Goal: Task Accomplishment & Management: Use online tool/utility

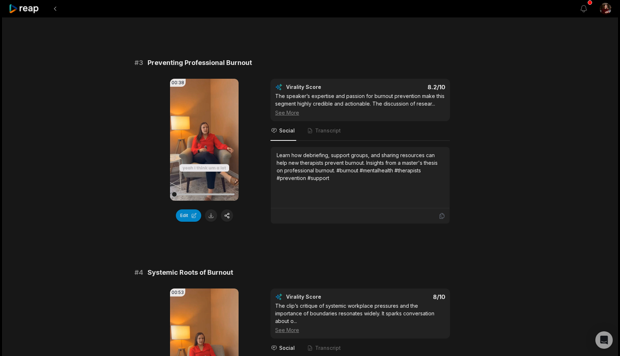
scroll to position [468, 0]
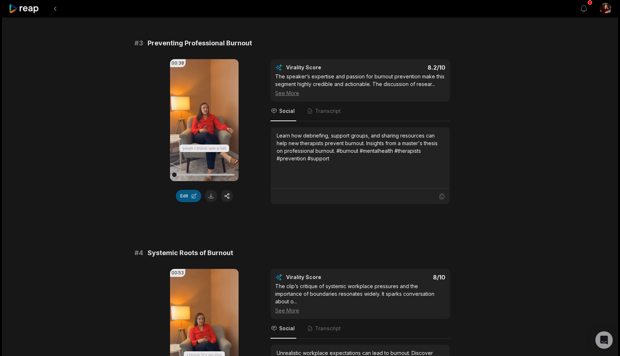
click at [189, 195] on button "Edit" at bounding box center [188, 196] width 25 height 12
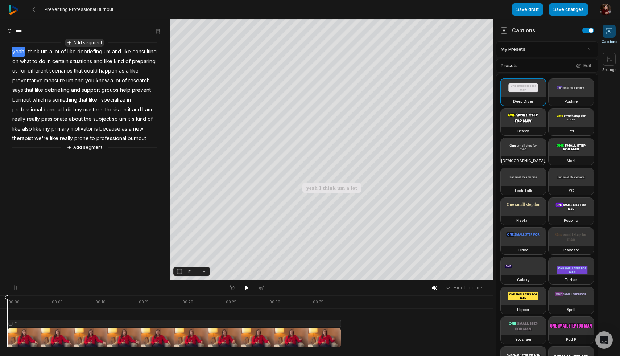
click at [89, 40] on button "Add segment" at bounding box center [84, 43] width 38 height 8
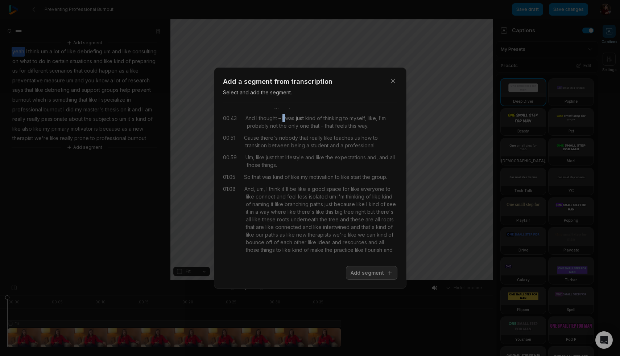
scroll to position [99, 0]
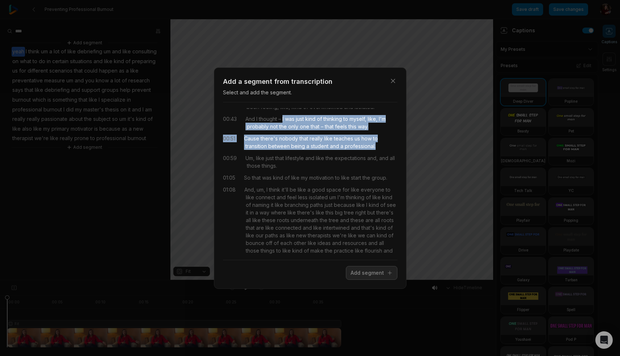
drag, startPoint x: 284, startPoint y: 111, endPoint x: 385, endPoint y: 140, distance: 105.1
click at [385, 140] on div "00:00 it's just gonna run the whole time and i just chop it up so it's not like…" at bounding box center [310, 181] width 175 height 146
click at [392, 80] on icon "button" at bounding box center [393, 81] width 4 height 4
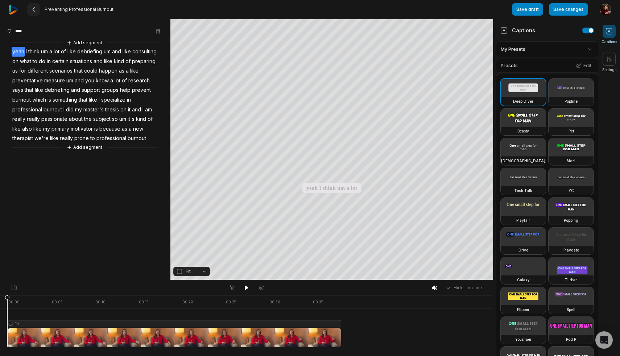
click at [35, 8] on icon at bounding box center [34, 10] width 6 height 6
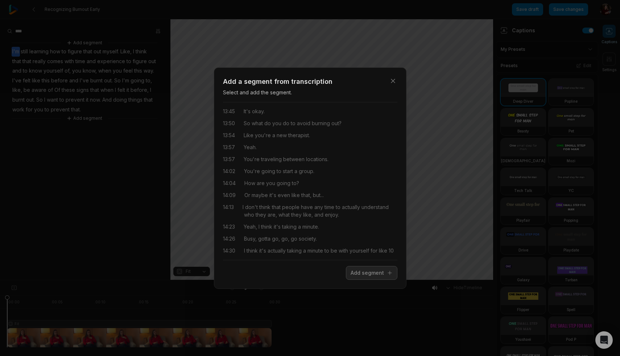
scroll to position [926, 0]
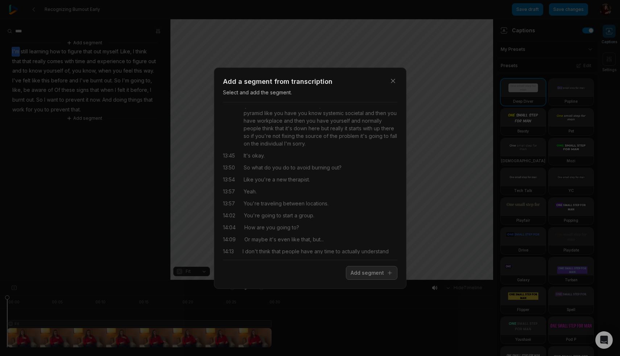
drag, startPoint x: 393, startPoint y: 80, endPoint x: 386, endPoint y: 83, distance: 7.6
click at [393, 80] on icon "button" at bounding box center [393, 81] width 4 height 4
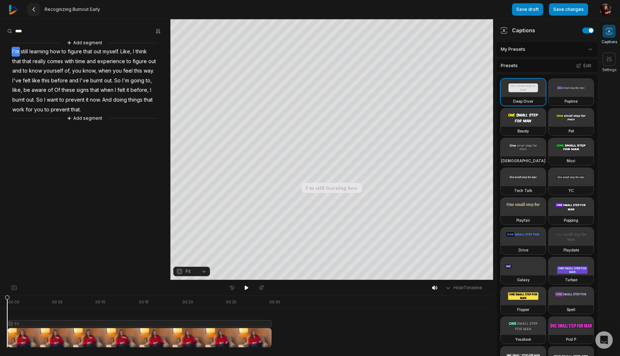
click at [34, 9] on icon at bounding box center [34, 10] width 6 height 6
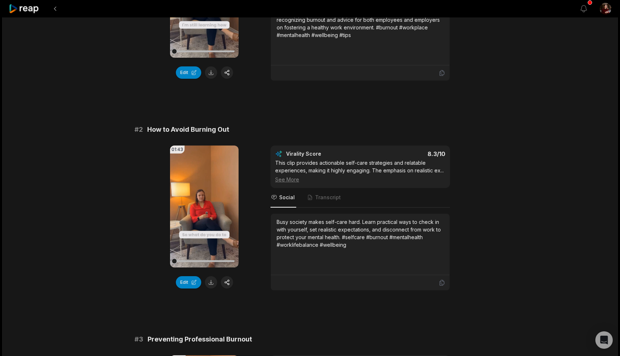
scroll to position [173, 0]
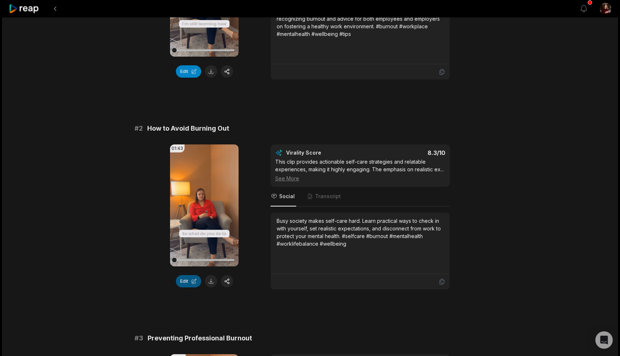
click at [185, 279] on button "Edit" at bounding box center [188, 281] width 25 height 12
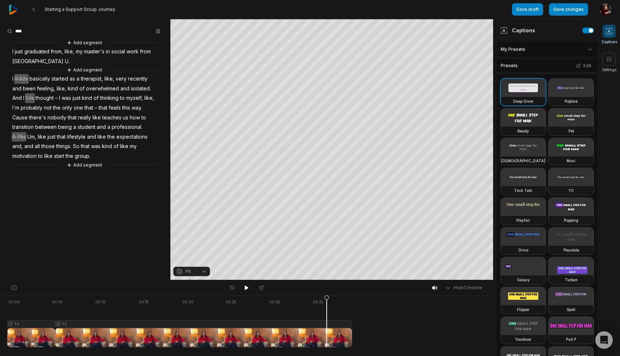
click at [20, 79] on span "0.82s" at bounding box center [21, 79] width 15 height 10
click at [30, 136] on span "Um," at bounding box center [31, 137] width 11 height 10
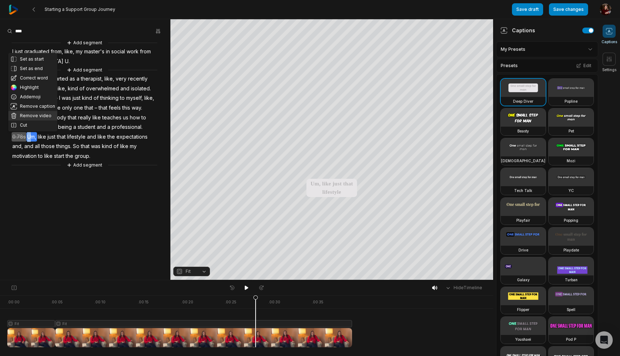
click at [32, 115] on button "Remove video" at bounding box center [32, 115] width 49 height 9
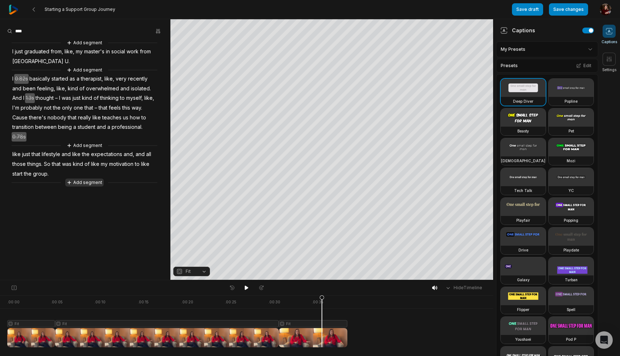
click at [80, 183] on button "Add segment" at bounding box center [84, 183] width 38 height 8
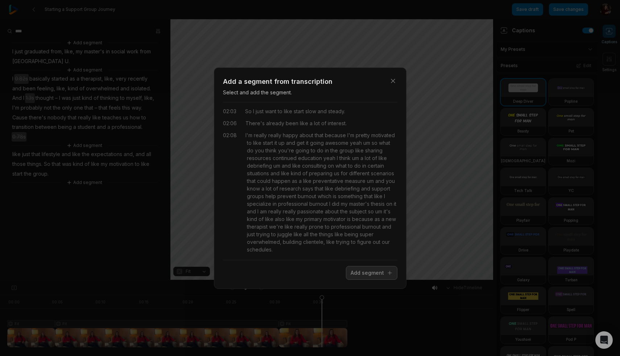
scroll to position [128, 0]
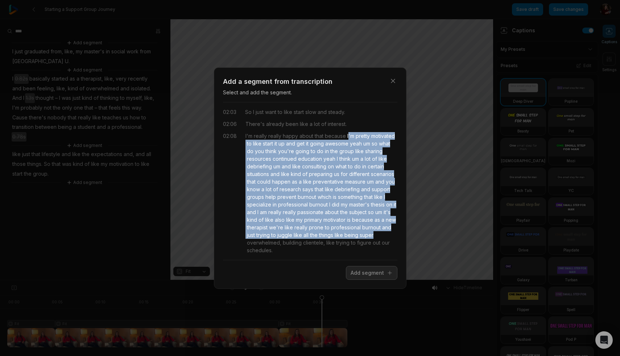
drag, startPoint x: 348, startPoint y: 135, endPoint x: 387, endPoint y: 232, distance: 104.6
click at [387, 232] on div "I'm really really happy about that because I'm pretty motivated to like start i…" at bounding box center [322, 193] width 152 height 122
click at [394, 81] on icon "button" at bounding box center [393, 80] width 7 height 7
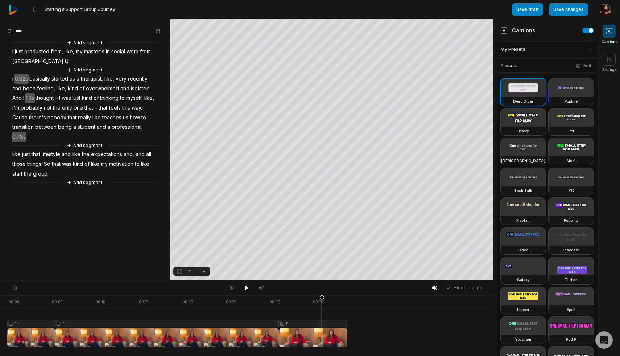
scroll to position [0, 0]
click at [569, 10] on button "Save changes" at bounding box center [568, 9] width 39 height 12
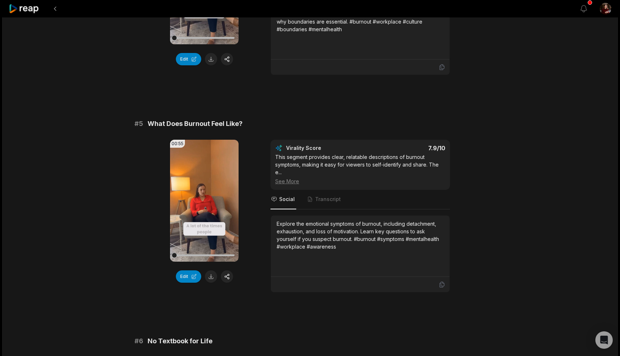
scroll to position [815, 0]
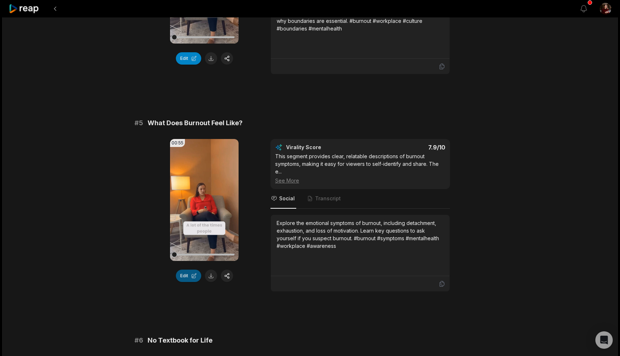
drag, startPoint x: 183, startPoint y: 275, endPoint x: 186, endPoint y: 267, distance: 8.6
click at [183, 275] on button "Edit" at bounding box center [188, 276] width 25 height 12
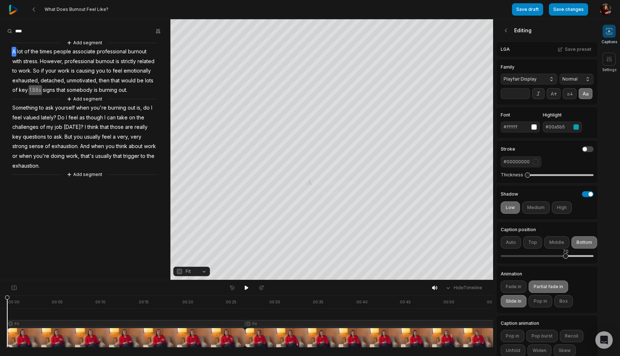
click at [511, 96] on input "**" at bounding box center [515, 93] width 29 height 11
click at [526, 97] on input "**" at bounding box center [515, 93] width 29 height 11
click at [525, 95] on input "**" at bounding box center [515, 93] width 29 height 11
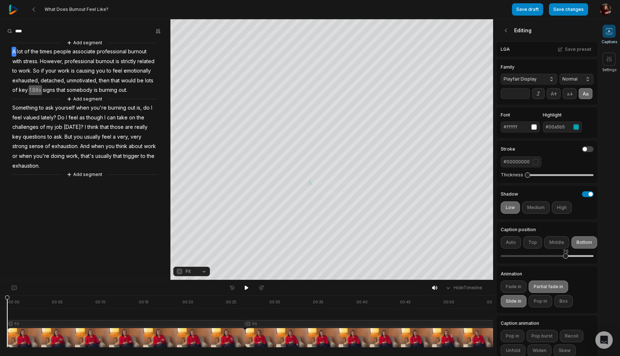
click at [525, 95] on input "**" at bounding box center [515, 93] width 29 height 11
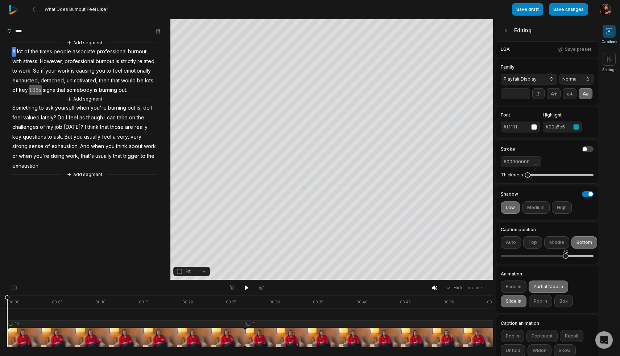
click at [525, 95] on input "**" at bounding box center [515, 93] width 29 height 11
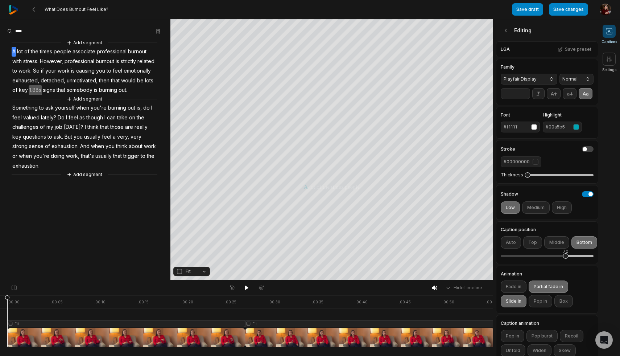
click at [525, 95] on input "**" at bounding box center [515, 93] width 29 height 11
type input "**"
click at [525, 95] on input "**" at bounding box center [515, 93] width 29 height 11
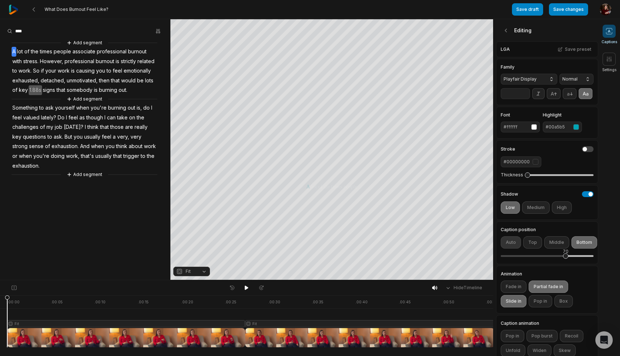
click at [507, 243] on button "Auto" at bounding box center [511, 242] width 20 height 12
click at [512, 243] on button "Auto" at bounding box center [511, 242] width 20 height 12
drag, startPoint x: 565, startPoint y: 256, endPoint x: 559, endPoint y: 255, distance: 6.5
click at [558, 255] on div "62" at bounding box center [558, 255] width 5 height 5
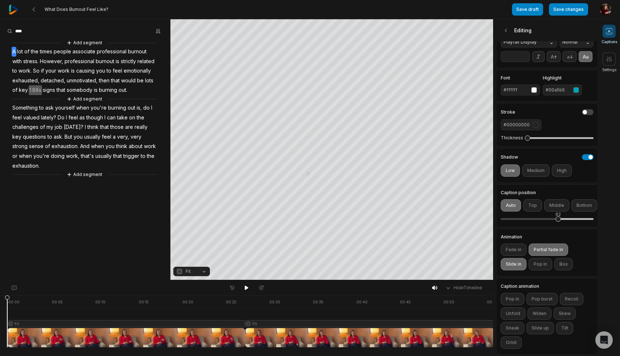
scroll to position [39, 0]
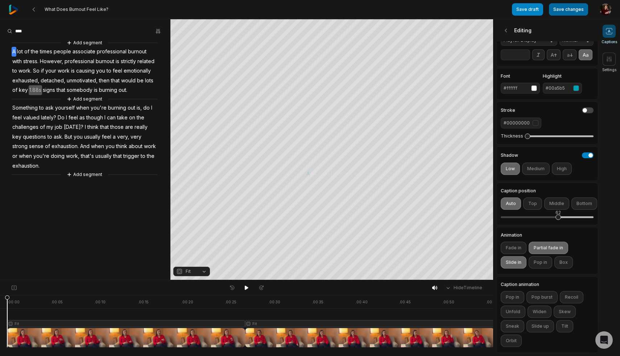
click at [579, 12] on button "Save changes" at bounding box center [568, 9] width 39 height 12
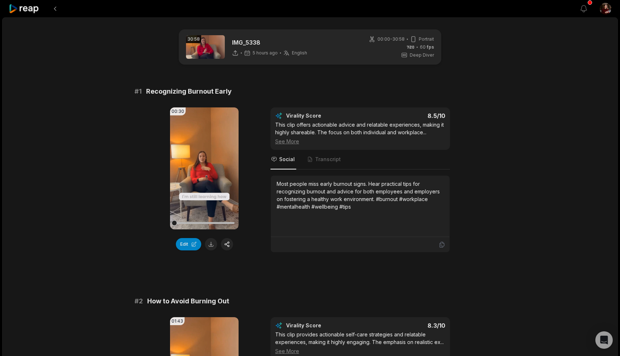
scroll to position [11, 0]
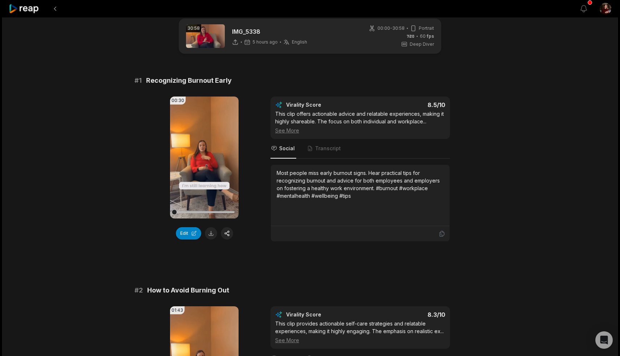
click at [354, 183] on div "Most people miss early burnout signs. Hear practical tips for recognizing burno…" at bounding box center [360, 184] width 167 height 30
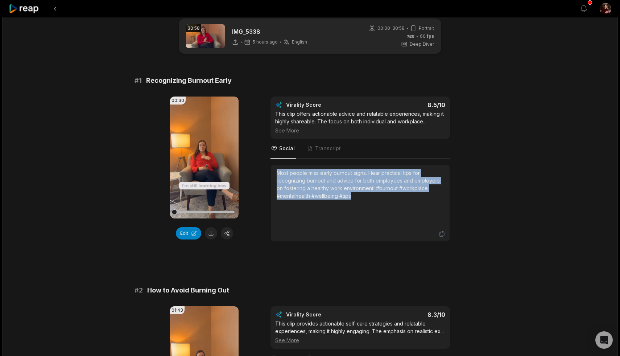
drag, startPoint x: 354, startPoint y: 196, endPoint x: 271, endPoint y: 175, distance: 84.8
click at [271, 175] on div "Most people miss early burnout signs. Hear practical tips for recognizing burno…" at bounding box center [360, 195] width 179 height 61
copy div "Most people miss early burnout signs. Hear practical tips for recognizing burno…"
click at [331, 149] on span "Transcript" at bounding box center [328, 148] width 26 height 7
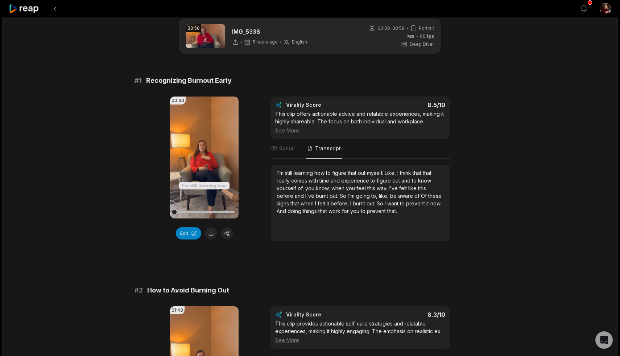
click at [323, 150] on span "Transcript" at bounding box center [328, 148] width 26 height 7
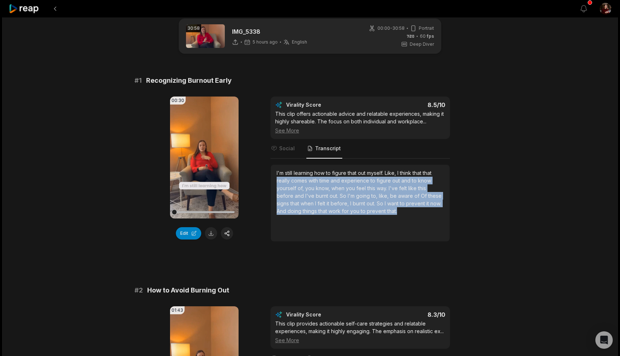
drag, startPoint x: 401, startPoint y: 215, endPoint x: 269, endPoint y: 178, distance: 136.5
click at [269, 178] on div "00:30 Your browser does not support mp4 format. Edit Virality Score 8.5 /10 Thi…" at bounding box center [310, 169] width 351 height 145
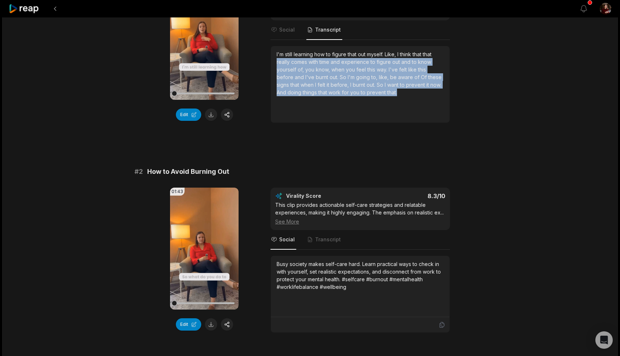
scroll to position [127, 0]
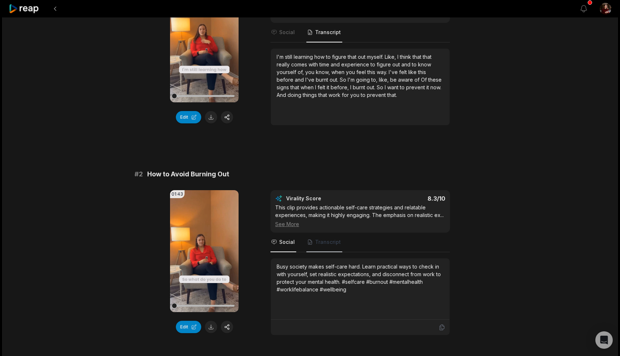
click at [320, 242] on span "Transcript" at bounding box center [328, 241] width 26 height 7
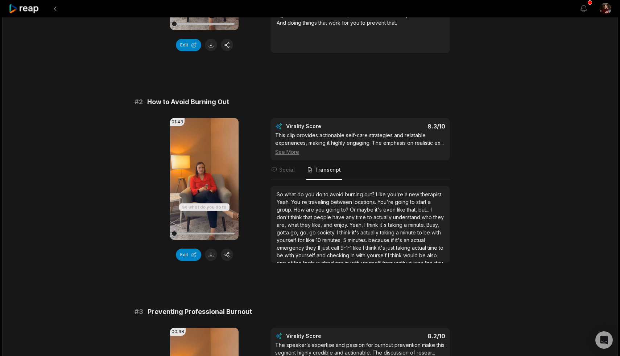
scroll to position [0, 0]
click at [191, 254] on button "Edit" at bounding box center [188, 255] width 25 height 12
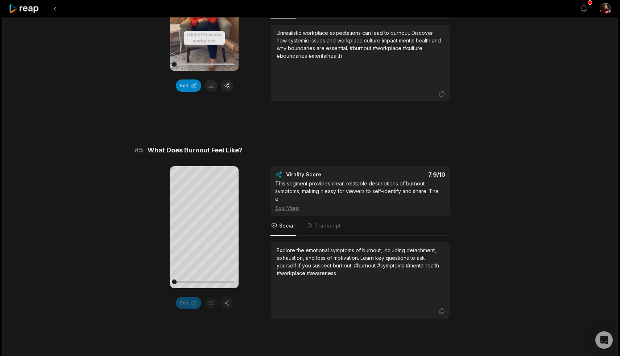
scroll to position [788, 0]
click at [317, 226] on span "Transcript" at bounding box center [328, 225] width 26 height 7
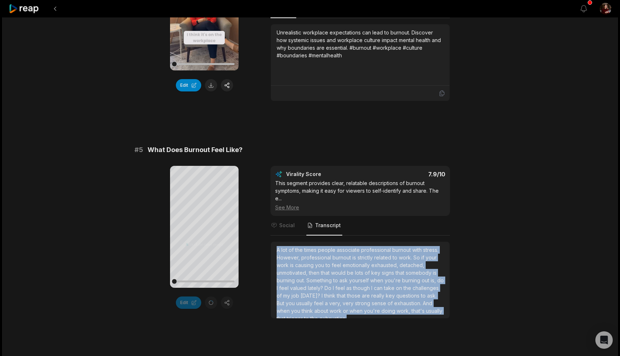
scroll to position [4, 0]
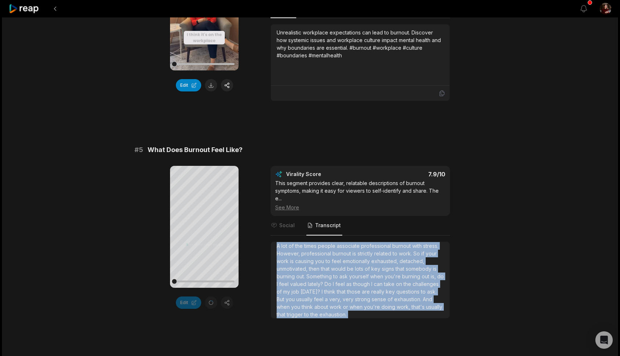
drag, startPoint x: 277, startPoint y: 249, endPoint x: 405, endPoint y: 326, distance: 149.8
click at [405, 326] on div "# 1 Recognizing Burnout Early 00:30 Your browser does not support mp4 format. E…" at bounding box center [310, 336] width 351 height 2076
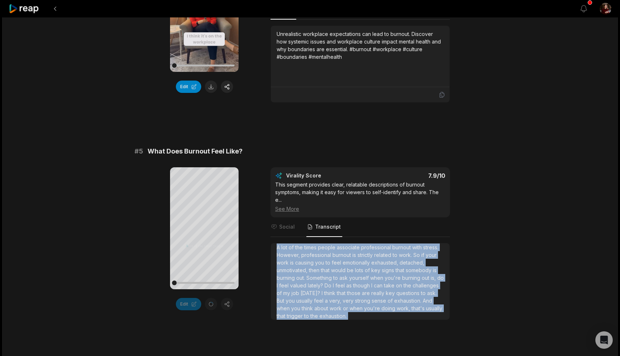
copy div "A lot of the times people associate professional burnout with stress. However, …"
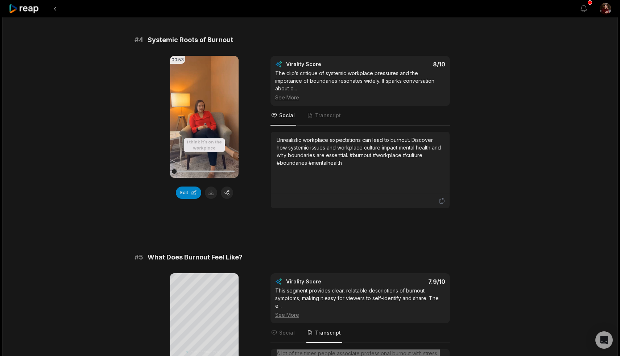
scroll to position [680, 0]
click at [187, 193] on button "Edit" at bounding box center [188, 193] width 25 height 12
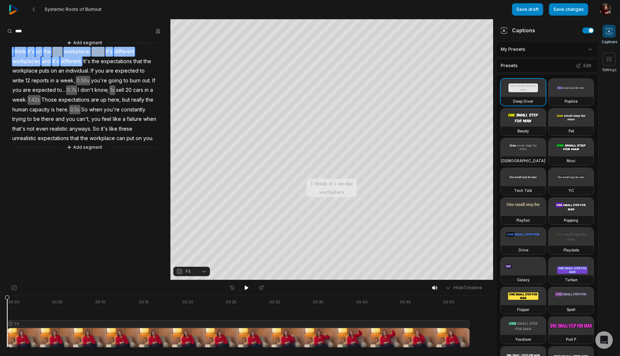
drag, startPoint x: 82, startPoint y: 60, endPoint x: 8, endPoint y: 53, distance: 74.0
click at [8, 53] on div "Add segment I think it's on the 0.7s workplace. 0.52s It's different workplaces…" at bounding box center [85, 95] width 171 height 112
click at [20, 71] on button "Remove video" at bounding box center [24, 72] width 49 height 9
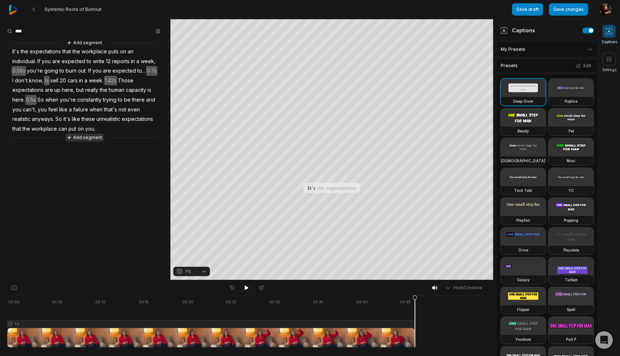
click at [87, 137] on button "Add segment" at bounding box center [84, 138] width 38 height 8
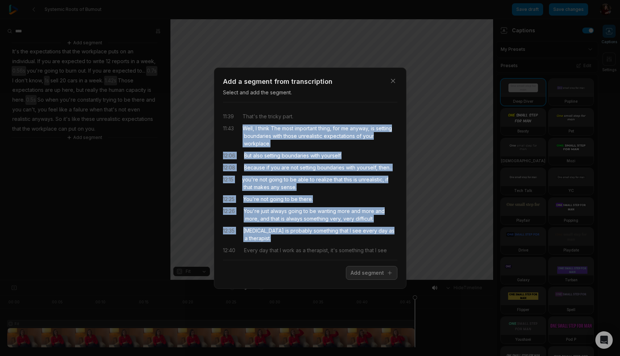
drag, startPoint x: 0, startPoint y: 0, endPoint x: 302, endPoint y: 238, distance: 384.2
click at [302, 238] on div "11:39 That's the tricky part. 11:43 Well, I think The most important thing, for…" at bounding box center [310, 181] width 175 height 146
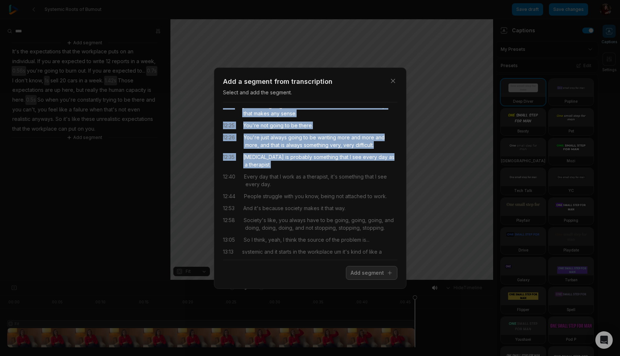
scroll to position [75, 0]
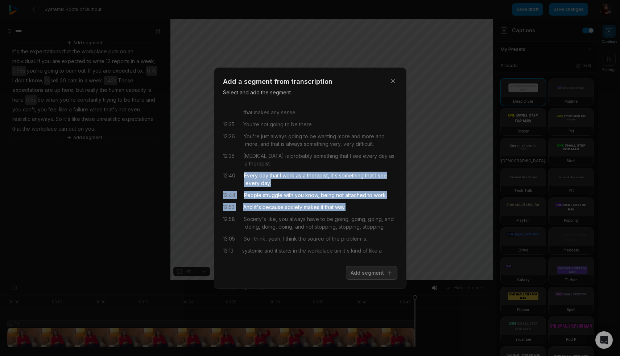
drag, startPoint x: 246, startPoint y: 175, endPoint x: 350, endPoint y: 203, distance: 107.7
click at [350, 203] on div "11:39 That's the tricky part. 11:43 Well, I think The most important thing, for…" at bounding box center [310, 181] width 175 height 146
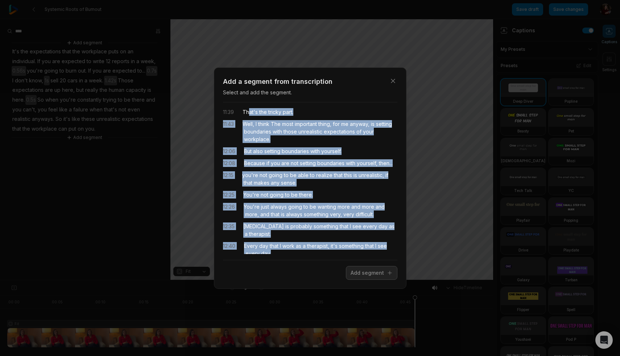
scroll to position [0, 0]
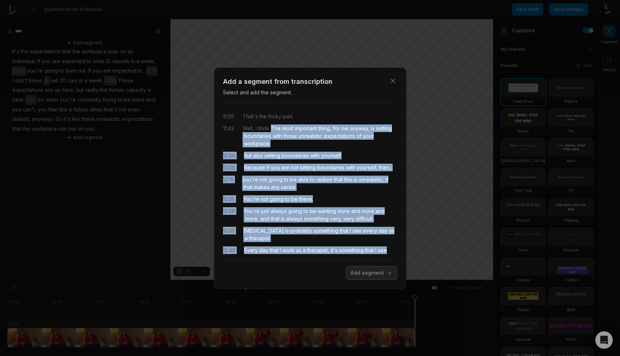
drag, startPoint x: 357, startPoint y: 206, endPoint x: 273, endPoint y: 126, distance: 116.3
click at [273, 126] on div "11:39 That's the tricky part. 11:43 Well, I think The most important thing, for…" at bounding box center [310, 181] width 175 height 146
click at [369, 271] on button "Add segment" at bounding box center [372, 273] width 52 height 14
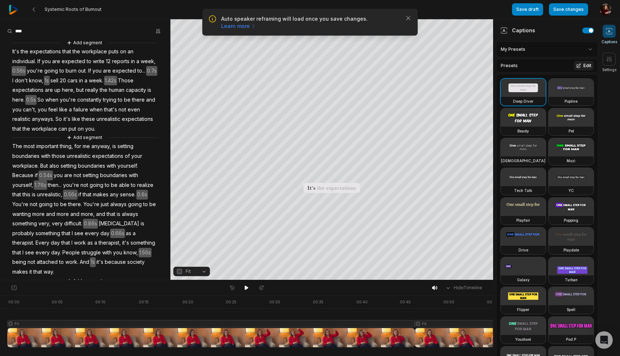
click at [578, 66] on icon at bounding box center [579, 65] width 4 height 4
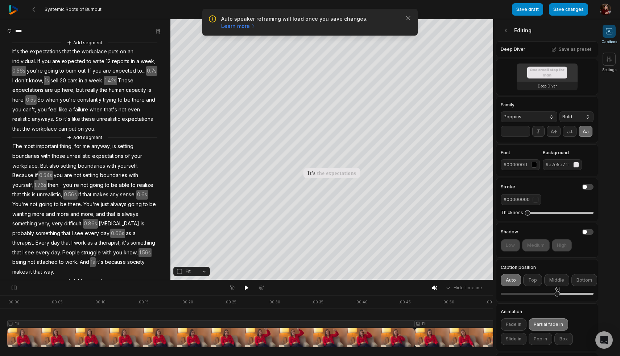
drag, startPoint x: 566, startPoint y: 294, endPoint x: 558, endPoint y: 294, distance: 8.0
click at [558, 294] on div "61" at bounding box center [557, 293] width 5 height 5
click at [584, 65] on div "Deep Diver" at bounding box center [547, 77] width 102 height 36
drag, startPoint x: 572, startPoint y: 49, endPoint x: 544, endPoint y: 47, distance: 28.0
click at [546, 47] on div "Deep Diver Save as preset" at bounding box center [547, 49] width 102 height 16
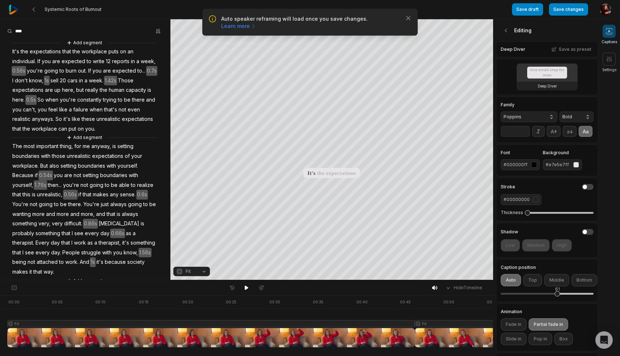
click at [513, 48] on div "Deep Diver Save as preset" at bounding box center [547, 49] width 102 height 16
click at [511, 49] on div "Deep Diver Save as preset" at bounding box center [547, 49] width 102 height 16
click at [533, 114] on span "Poppins" at bounding box center [523, 117] width 39 height 7
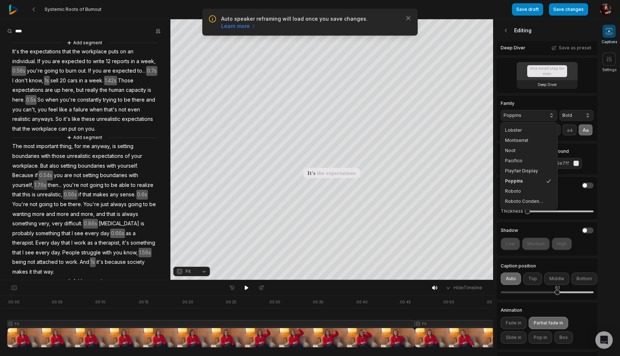
scroll to position [101, 0]
click at [532, 171] on span "Playfair Display" at bounding box center [524, 171] width 39 height 6
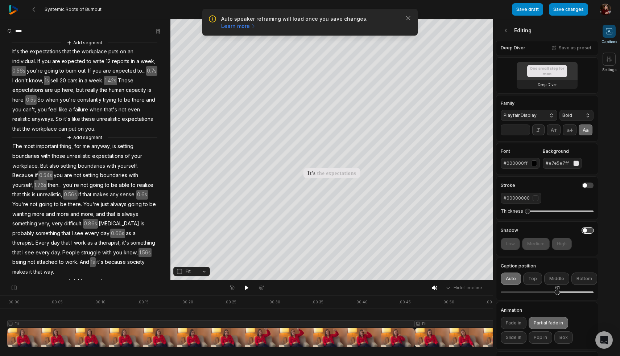
click at [589, 231] on button "button" at bounding box center [588, 230] width 12 height 6
click at [584, 229] on button "button" at bounding box center [588, 230] width 12 height 6
click at [590, 231] on button "button" at bounding box center [588, 230] width 12 height 6
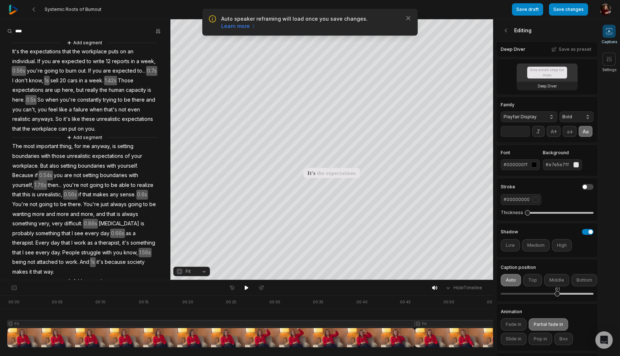
click at [513, 32] on div "Editing" at bounding box center [547, 30] width 102 height 22
click at [516, 30] on div "Editing" at bounding box center [547, 30] width 102 height 22
click at [508, 30] on icon at bounding box center [506, 30] width 7 height 7
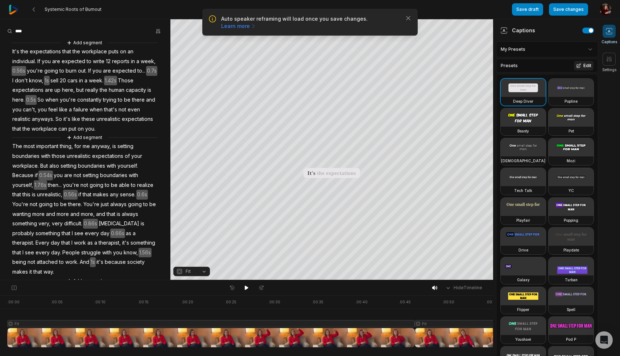
click at [586, 65] on button "Edit" at bounding box center [584, 65] width 20 height 9
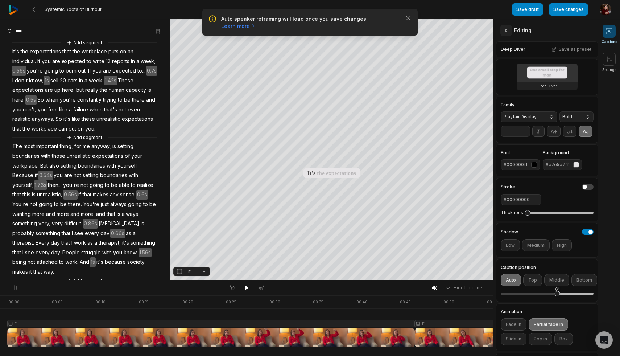
click at [502, 29] on button at bounding box center [507, 31] width 12 height 12
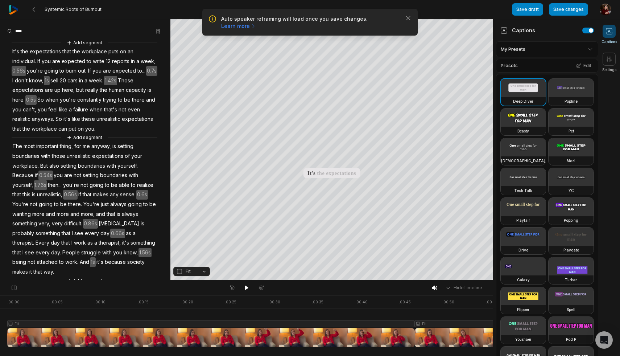
click at [589, 51] on html "Auto speaker reframing will load once you save changes. Learn more Close System…" at bounding box center [310, 178] width 620 height 356
click at [558, 82] on div "LGA Open options" at bounding box center [547, 82] width 99 height 14
click at [591, 49] on html "Auto speaker reframing will load once you save changes. Learn more Close System…" at bounding box center [310, 178] width 620 height 356
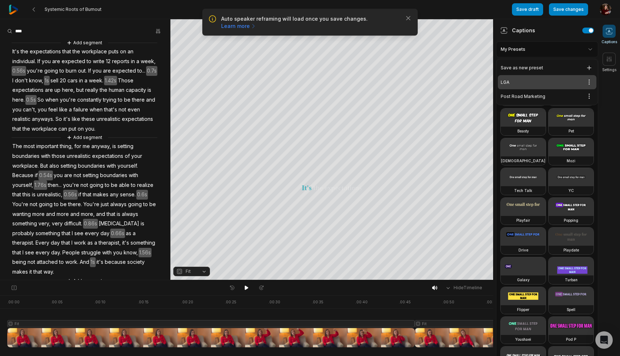
click at [592, 48] on html "Auto speaker reframing will load once you save changes. Learn more Close System…" at bounding box center [310, 178] width 620 height 356
click at [589, 81] on html "Auto speaker reframing will load once you save changes. Learn more Close System…" at bounding box center [310, 178] width 620 height 356
click at [578, 105] on div "Edit" at bounding box center [570, 107] width 43 height 12
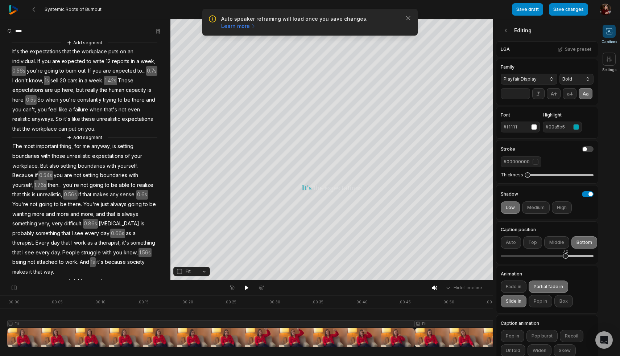
click at [513, 95] on input "**" at bounding box center [515, 93] width 29 height 11
click at [512, 94] on input "**" at bounding box center [515, 93] width 29 height 11
type input "**"
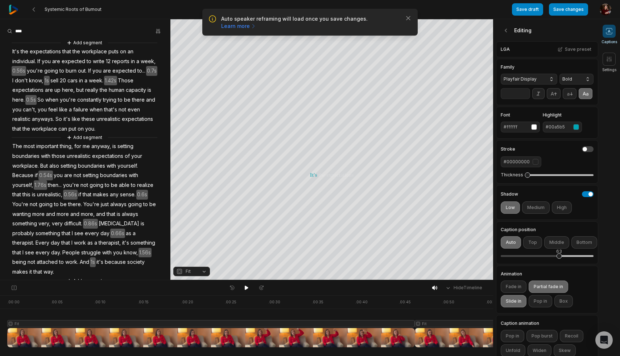
drag, startPoint x: 566, startPoint y: 257, endPoint x: 559, endPoint y: 257, distance: 6.2
click at [559, 257] on div "63" at bounding box center [559, 255] width 5 height 5
click at [583, 47] on button "Save preset" at bounding box center [575, 49] width 38 height 9
click at [567, 9] on button "Save changes" at bounding box center [568, 9] width 39 height 12
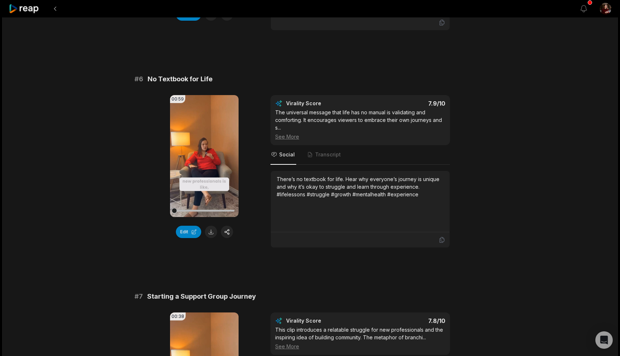
scroll to position [1008, 0]
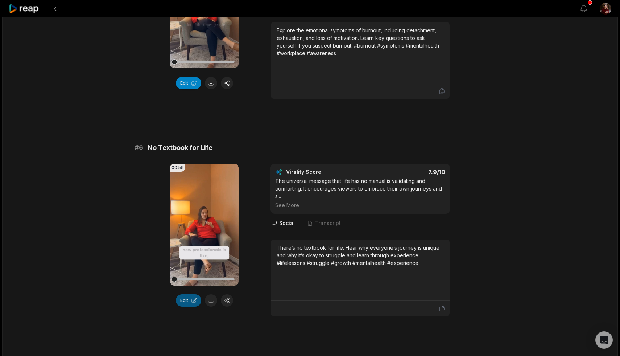
click at [186, 302] on button "Edit" at bounding box center [188, 300] width 25 height 12
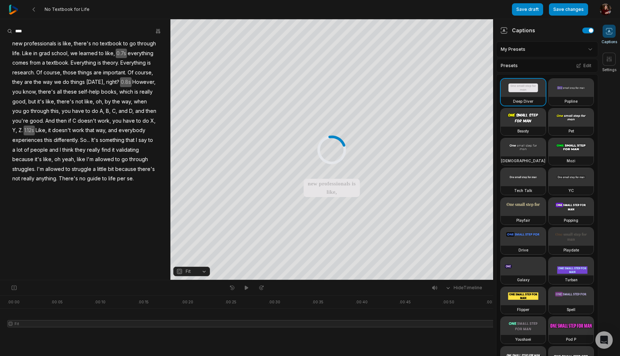
click at [591, 50] on html "No Textbook for Life Save draft Save changes Open user menu Captions Settings Y…" at bounding box center [310, 178] width 620 height 356
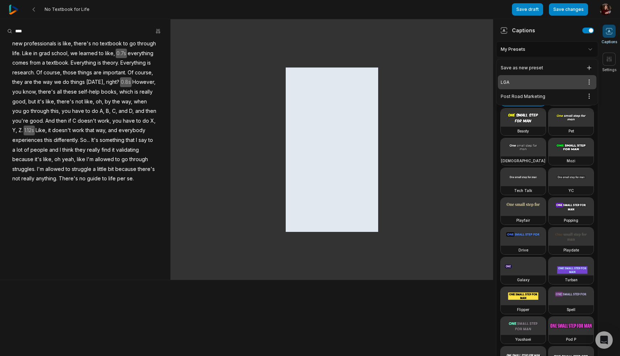
click at [507, 82] on div "LGA Open options" at bounding box center [547, 82] width 99 height 14
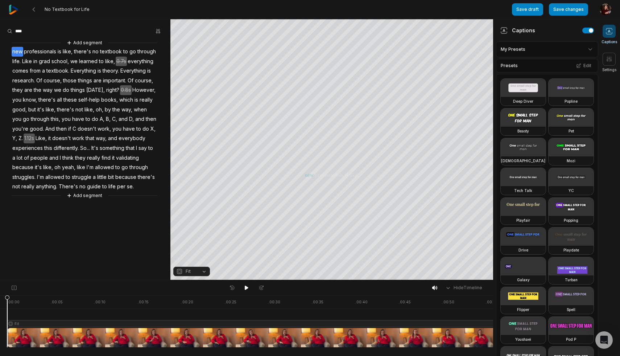
click at [585, 49] on html "No Textbook for Life Save draft Save changes Open user menu Captions Settings Y…" at bounding box center [310, 178] width 620 height 356
click at [530, 81] on div "LGA Open options" at bounding box center [547, 82] width 99 height 14
click at [584, 46] on html "No Textbook for Life Save draft Save changes Open user menu Captions Settings Y…" at bounding box center [310, 178] width 620 height 356
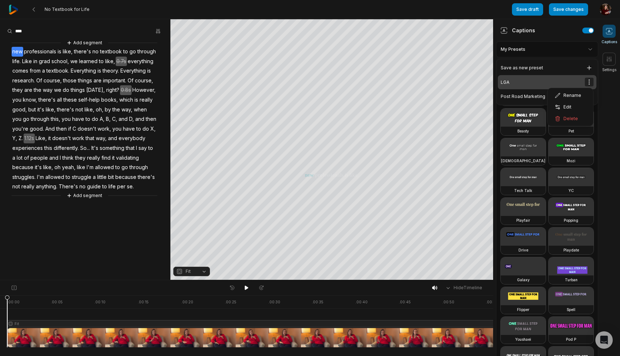
click at [588, 82] on html "No Textbook for Life Save draft Save changes Open user menu Captions Settings Y…" at bounding box center [310, 178] width 620 height 356
click at [575, 105] on div "Edit" at bounding box center [570, 107] width 43 height 12
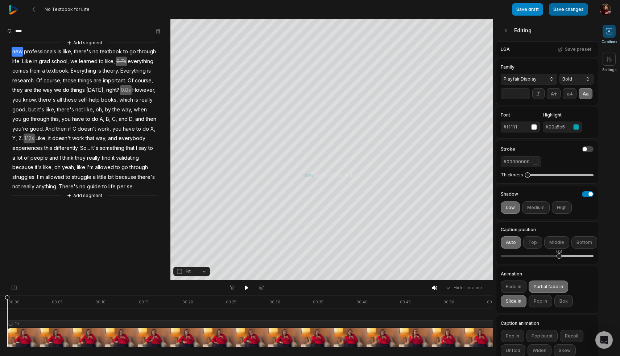
click at [571, 11] on button "Save changes" at bounding box center [568, 9] width 39 height 12
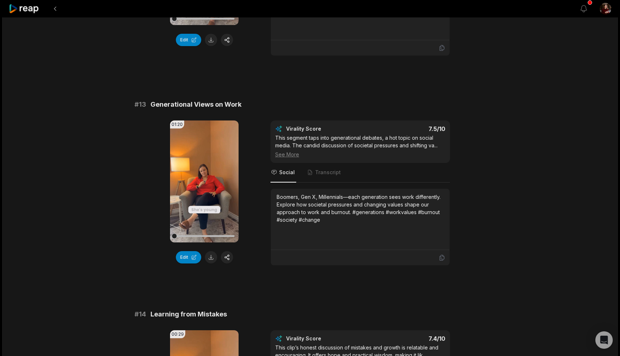
scroll to position [422, 0]
click at [183, 251] on button "Edit" at bounding box center [188, 257] width 25 height 12
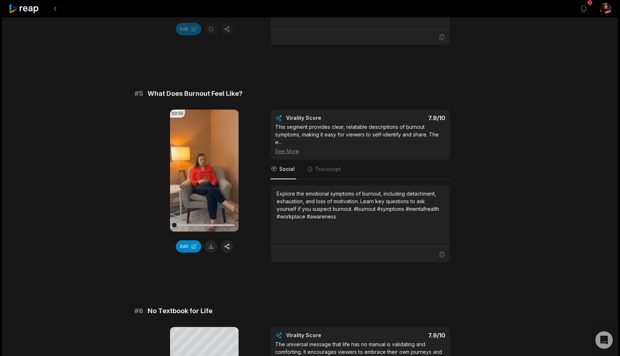
scroll to position [842, 0]
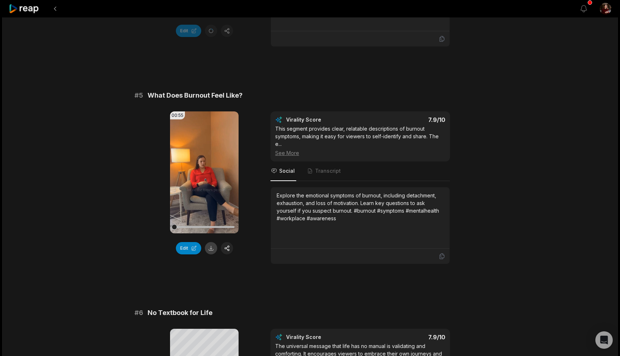
click at [212, 247] on button at bounding box center [211, 248] width 12 height 12
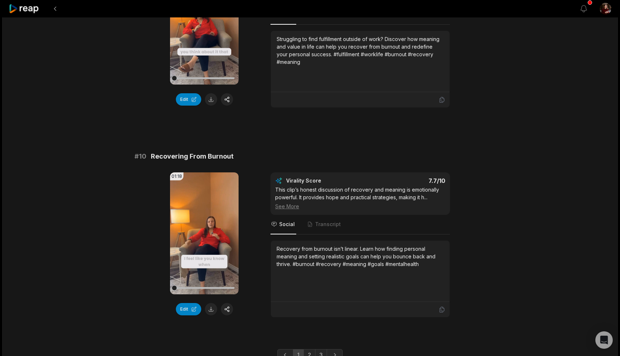
scroll to position [1879, 0]
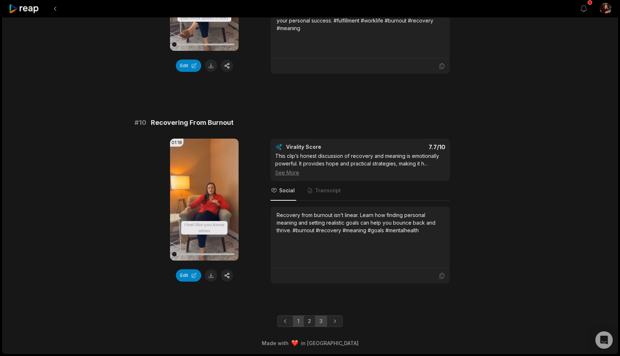
click at [323, 322] on link "3" at bounding box center [321, 321] width 12 height 12
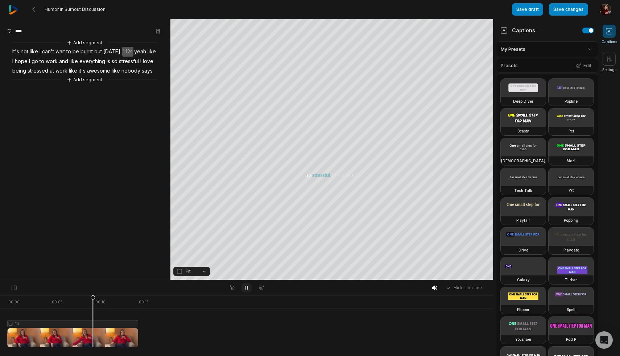
click at [247, 287] on icon at bounding box center [247, 287] width 2 height 3
drag, startPoint x: 119, startPoint y: 48, endPoint x: 155, endPoint y: 48, distance: 35.9
click at [155, 48] on div "Add segment It's not like I can't wait to be burnt out [DATE]. 1.12s yeah like …" at bounding box center [85, 61] width 171 height 45
click at [159, 50] on div "Remove caption Remove video Add segment It's not like I can't wait to be burnt …" at bounding box center [85, 61] width 171 height 45
click at [160, 51] on div "Add segment It's not like I can't wait to be burnt out [DATE]. 1.12s yeah like …" at bounding box center [85, 61] width 171 height 45
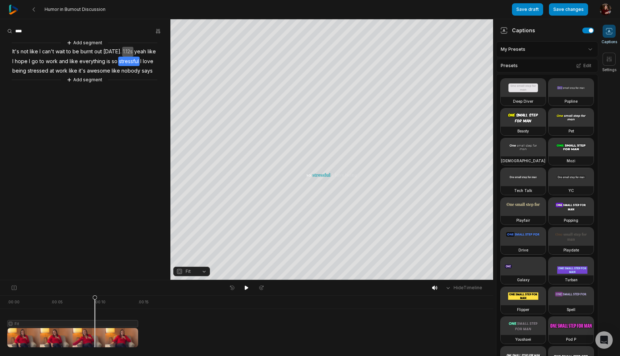
click at [103, 192] on aside "Add segment It's not like I can't wait to be burnt out [DATE]. 1.12s yeah like …" at bounding box center [85, 149] width 171 height 261
click at [105, 179] on aside "Add segment It's not like I can't wait to be burnt out [DATE]. 1.12s yeah like …" at bounding box center [85, 149] width 171 height 261
drag, startPoint x: 112, startPoint y: 45, endPoint x: 131, endPoint y: 48, distance: 19.1
click at [135, 47] on div "Add segment It's not like I can't wait to be burnt out [DATE]. 1.12s yeah like …" at bounding box center [85, 61] width 171 height 45
drag, startPoint x: 157, startPoint y: 50, endPoint x: 124, endPoint y: 51, distance: 33.7
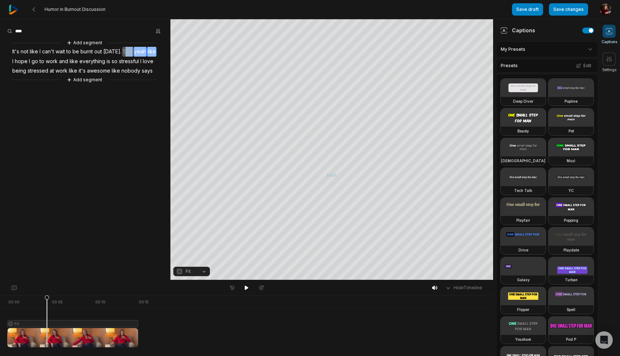
click at [124, 51] on div "Add segment It's not like I can't wait to be burnt out [DATE]. 1.12s yeah like …" at bounding box center [85, 61] width 171 height 45
click at [151, 75] on button "Remove video" at bounding box center [146, 79] width 47 height 9
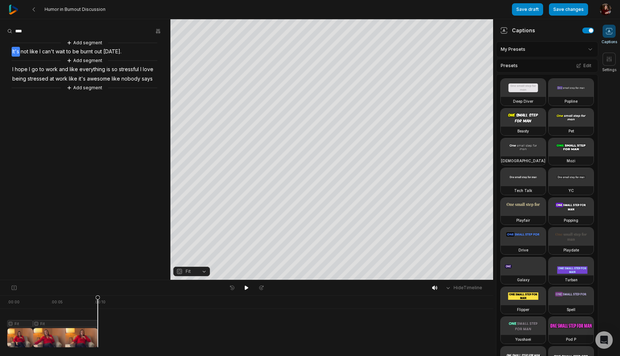
click at [13, 49] on span "It's" at bounding box center [16, 52] width 8 height 10
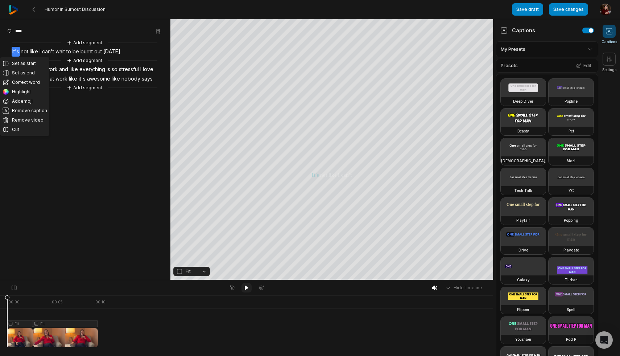
click at [246, 286] on icon at bounding box center [247, 288] width 4 height 4
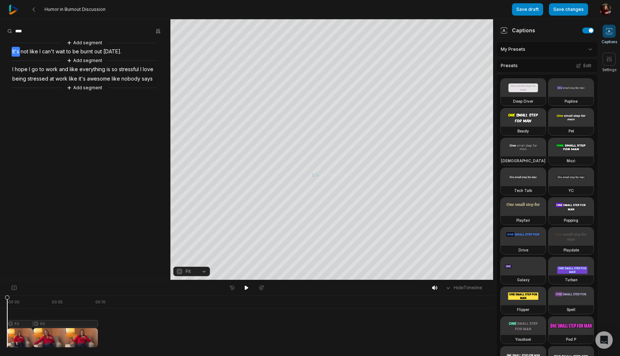
click at [84, 108] on aside "Add segment It's not like I can't wait to be burnt out today. Add segment I hop…" at bounding box center [85, 149] width 171 height 261
click at [71, 41] on icon at bounding box center [69, 42] width 5 height 5
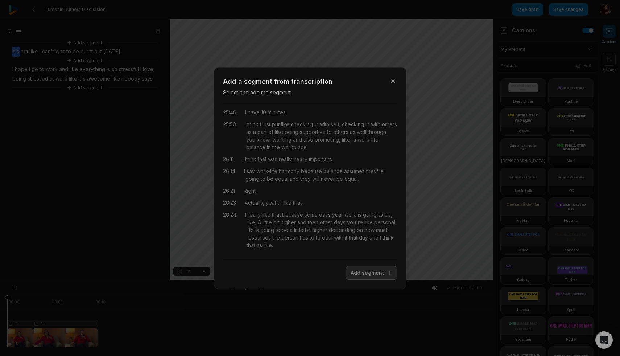
scroll to position [4474, 0]
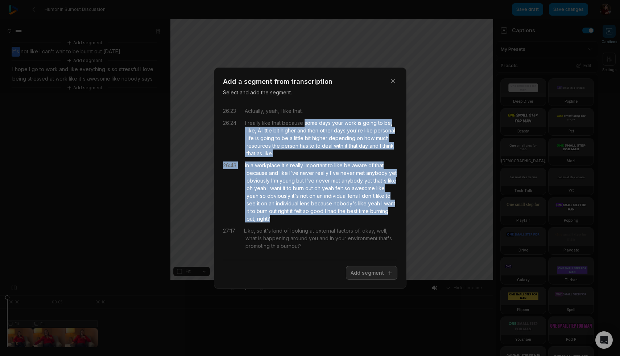
drag, startPoint x: 305, startPoint y: 122, endPoint x: 386, endPoint y: 216, distance: 123.5
click at [385, 216] on div "00:00 it's just gonna run the whole time and i just chop it up so it's not like…" at bounding box center [310, 181] width 175 height 146
click at [372, 274] on button "Add segment" at bounding box center [372, 273] width 52 height 14
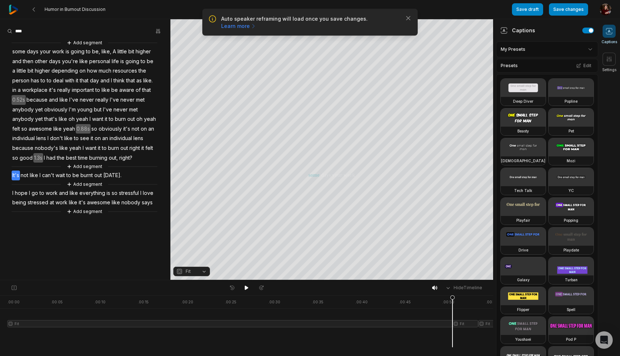
scroll to position [0, 0]
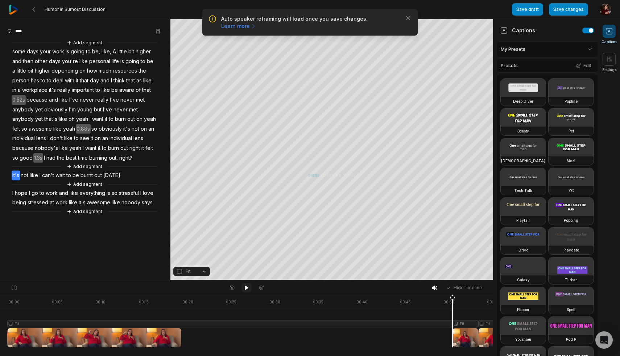
click at [246, 288] on icon at bounding box center [247, 288] width 4 height 4
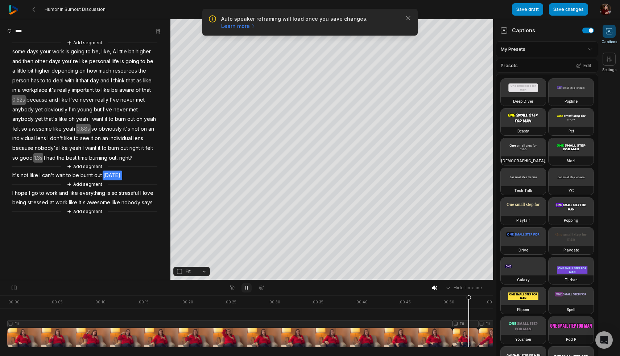
click at [246, 288] on icon at bounding box center [247, 288] width 6 height 6
click at [246, 288] on icon at bounding box center [247, 288] width 4 height 4
drag, startPoint x: 246, startPoint y: 288, endPoint x: 130, endPoint y: 272, distance: 117.2
click at [134, 275] on div "Auto speaker reframing will load once you save changes. Learn more Close Humor …" at bounding box center [310, 140] width 620 height 280
click at [53, 55] on span "work" at bounding box center [58, 52] width 13 height 10
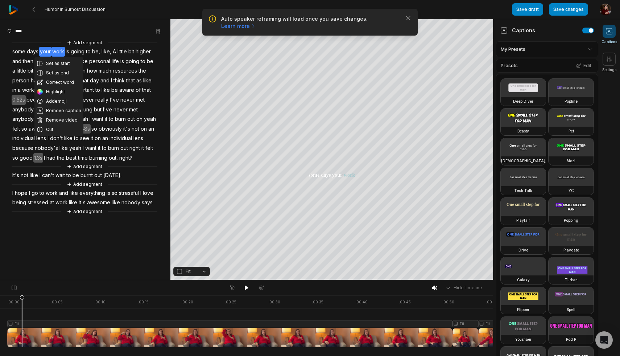
click at [155, 47] on div "Set as start Set as end Correct word Highlight Add emoji Remove caption Remove …" at bounding box center [85, 127] width 171 height 177
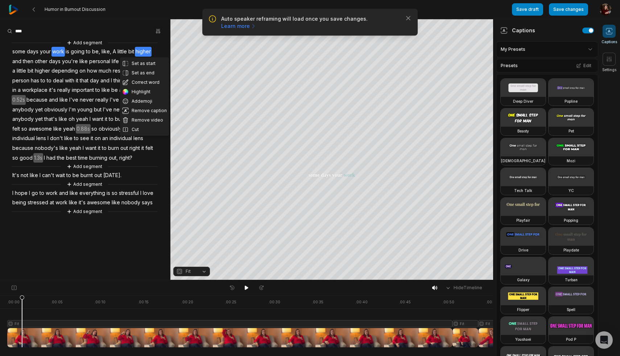
click at [160, 46] on div "Set as start Set as end Correct word Highlight Add emoji Remove caption Remove …" at bounding box center [85, 127] width 171 height 177
click at [159, 47] on div "Add segment some days your work is going to be, like, A little bit higher and t…" at bounding box center [85, 127] width 171 height 177
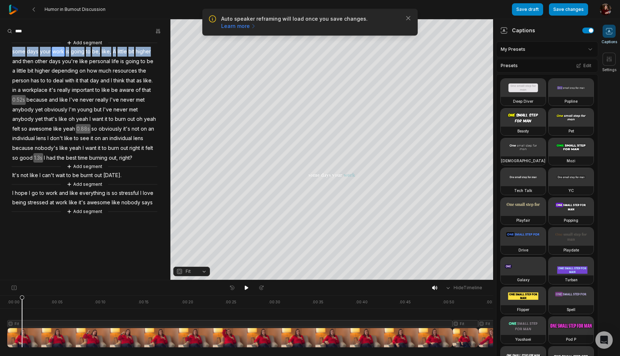
click at [106, 43] on div "Add segment" at bounding box center [84, 43] width 47 height 8
click at [161, 131] on div "Add segment some days your work is going to be, like, A little bit higher and t…" at bounding box center [85, 127] width 171 height 177
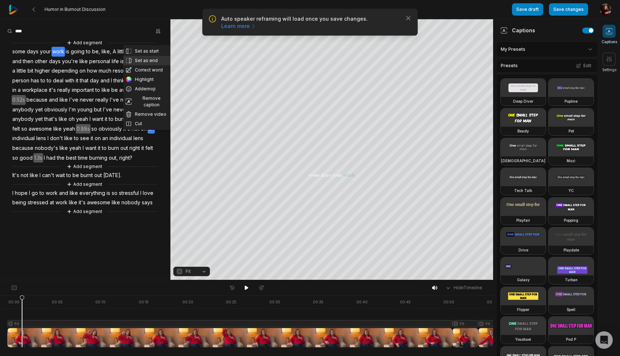
click at [152, 61] on button "Set as end" at bounding box center [146, 60] width 47 height 9
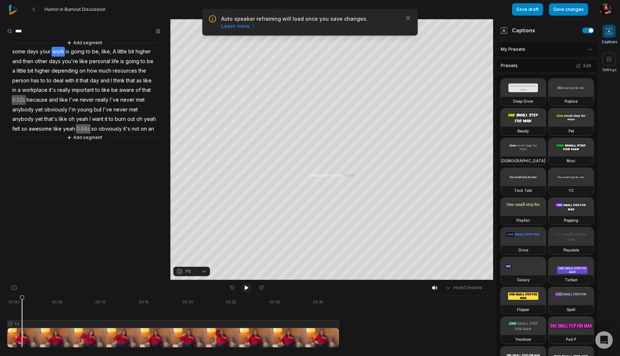
click at [245, 287] on icon at bounding box center [247, 288] width 6 height 6
click at [246, 287] on icon at bounding box center [247, 288] width 6 height 6
click at [65, 237] on aside "Add segment some days your work is going to be, like, A little bit higher and t…" at bounding box center [85, 149] width 171 height 261
drag, startPoint x: 44, startPoint y: 298, endPoint x: 8, endPoint y: 297, distance: 35.6
click at [2, 298] on div ". 00:00 . 00:05 . 00:10 . 00:15 . 00:20 . 00:25 . 00:30 . 00:35 Fit" at bounding box center [246, 325] width 493 height 61
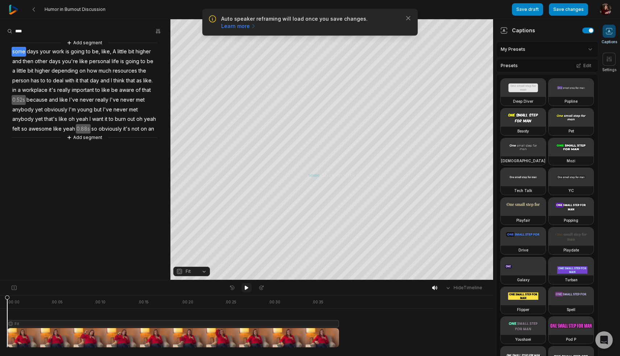
click at [245, 287] on icon at bounding box center [247, 288] width 4 height 4
click at [245, 287] on icon at bounding box center [247, 288] width 6 height 6
click at [245, 287] on icon at bounding box center [247, 288] width 4 height 4
click at [138, 119] on span "oh" at bounding box center [140, 119] width 8 height 10
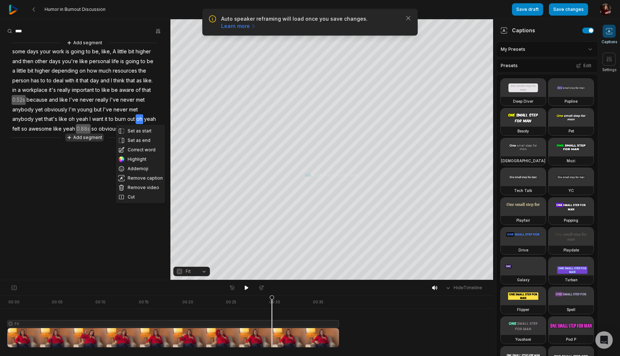
click at [92, 137] on button "Add segment" at bounding box center [84, 138] width 38 height 8
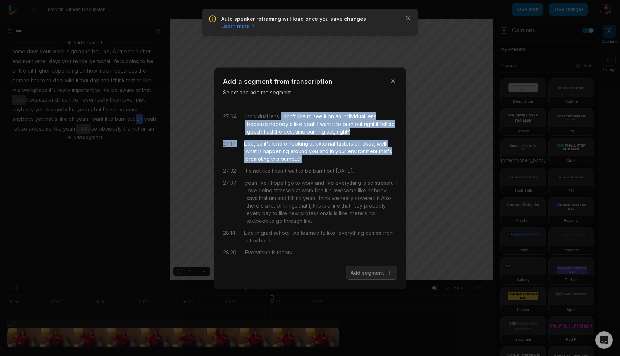
drag, startPoint x: 281, startPoint y: 116, endPoint x: 391, endPoint y: 156, distance: 117.2
click at [391, 156] on div "27:04 individual lens I don't like to see it on an individual lens because nobo…" at bounding box center [310, 181] width 175 height 146
click at [365, 272] on button "Add segment" at bounding box center [372, 273] width 52 height 14
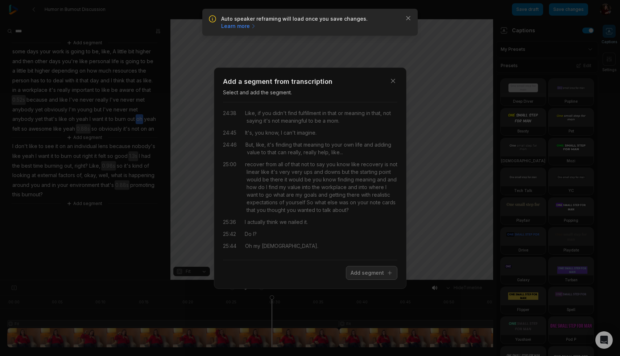
scroll to position [4351, 0]
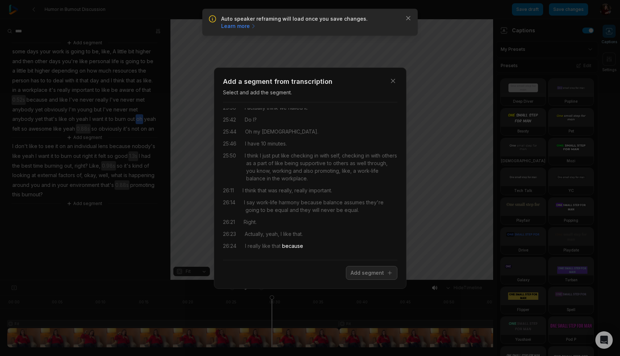
click at [275, 254] on div "00:00 it's just gonna run the whole time and i just chop it up so it's not like…" at bounding box center [310, 181] width 175 height 158
drag, startPoint x: 301, startPoint y: 248, endPoint x: 305, endPoint y: 249, distance: 4.8
click at [301, 248] on span "because" at bounding box center [292, 246] width 22 height 8
drag, startPoint x: 295, startPoint y: 244, endPoint x: 293, endPoint y: 249, distance: 5.2
click at [295, 244] on span "because" at bounding box center [292, 246] width 22 height 8
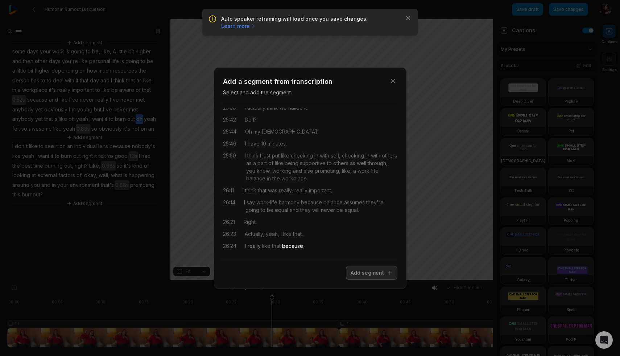
click at [261, 243] on span "really" at bounding box center [253, 246] width 15 height 8
click at [311, 238] on div "00:00 it's just gonna run the whole time and i just chop it up so it's not like…" at bounding box center [310, 181] width 175 height 146
click at [393, 78] on icon "button" at bounding box center [393, 80] width 7 height 7
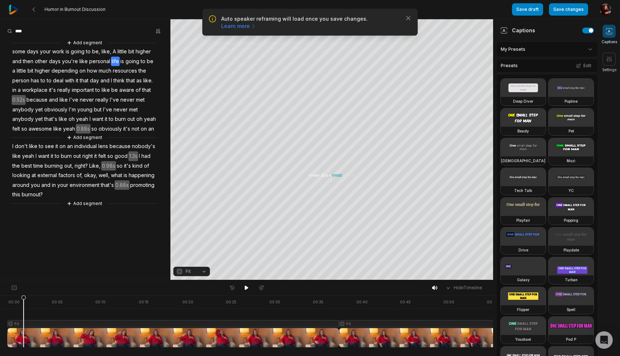
drag, startPoint x: 271, startPoint y: 299, endPoint x: 17, endPoint y: 273, distance: 255.2
click at [0, 288] on div "Hide Timeline . 00:00 . 00:05 . 00:10 . 00:15 . 00:20 . 00:25 . 00:30 . 00:35 .…" at bounding box center [246, 318] width 493 height 76
click at [84, 203] on button "Add segment" at bounding box center [84, 204] width 38 height 8
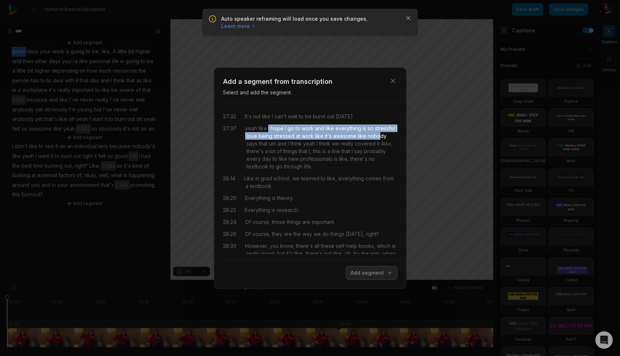
drag, startPoint x: 268, startPoint y: 127, endPoint x: 379, endPoint y: 134, distance: 110.9
click at [379, 134] on div "yeah like I hope I go to work and like everything is so stressful I love being …" at bounding box center [321, 147] width 152 height 46
drag, startPoint x: 246, startPoint y: 116, endPoint x: 256, endPoint y: 144, distance: 29.7
click at [256, 144] on div "27:32 It's not like I can't wait to be burnt out [DATE]. 27:37 yeah like I hope…" at bounding box center [310, 181] width 175 height 146
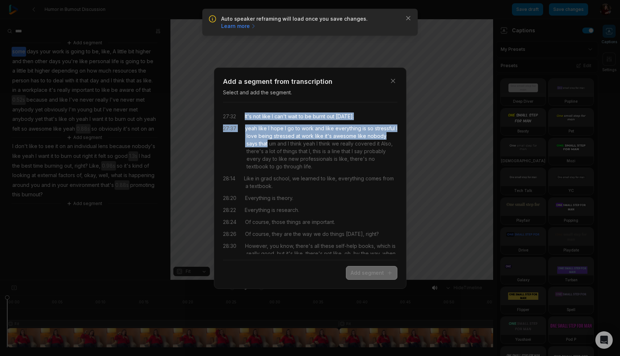
drag, startPoint x: 360, startPoint y: 274, endPoint x: 302, endPoint y: 264, distance: 58.4
click at [360, 274] on button "Add segment" at bounding box center [372, 273] width 52 height 14
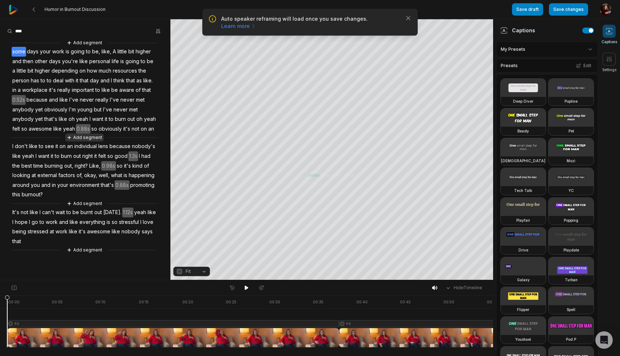
click at [92, 140] on button "Add segment" at bounding box center [84, 138] width 38 height 8
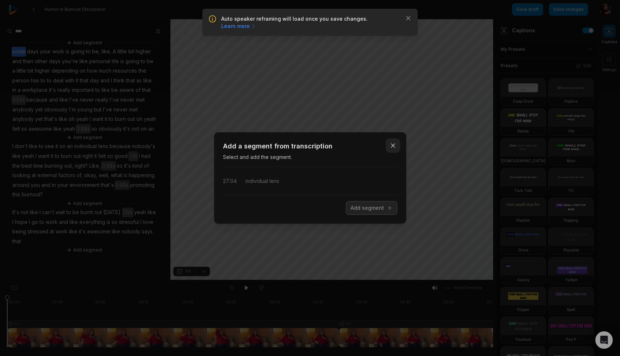
click at [393, 146] on icon "button" at bounding box center [393, 145] width 7 height 7
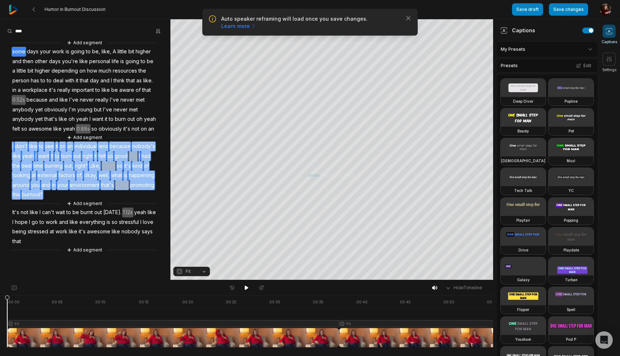
drag, startPoint x: 49, startPoint y: 193, endPoint x: 9, endPoint y: 142, distance: 65.1
click at [9, 142] on div "Add segment some days your work is going to be, like, A little bit higher and t…" at bounding box center [85, 146] width 171 height 215
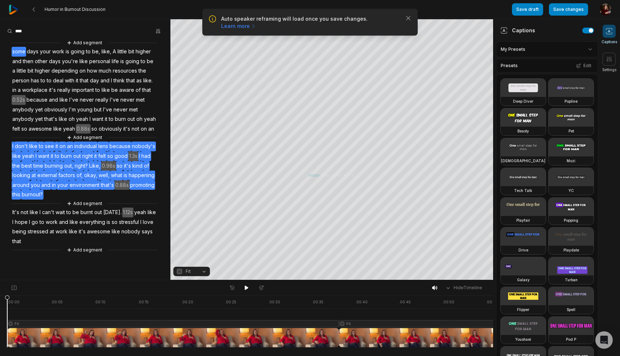
click at [32, 242] on div "Add segment some days your work is going to be, like, A little bit higher and t…" at bounding box center [85, 146] width 171 height 215
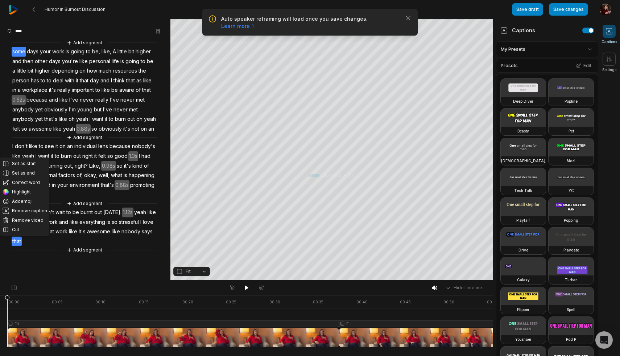
click at [64, 243] on div "Set as start Set as end Correct word Highlight Add emoji Remove caption Remove …" at bounding box center [85, 146] width 171 height 215
click at [50, 241] on div "Set as start Set as end Correct word Highlight Add emoji Remove caption Remove …" at bounding box center [85, 146] width 171 height 215
click at [38, 260] on aside "Set as start Set as end Correct word Highlight Add emoji Remove caption Remove …" at bounding box center [85, 149] width 171 height 261
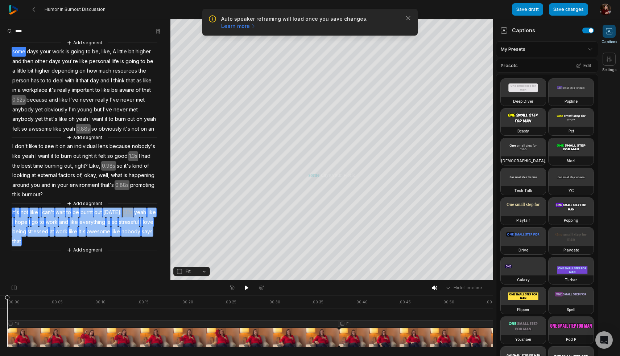
drag, startPoint x: 30, startPoint y: 243, endPoint x: 15, endPoint y: 212, distance: 34.9
click at [15, 212] on div "Add segment some days your work is going to be, like, A little bit higher and t…" at bounding box center [85, 146] width 171 height 215
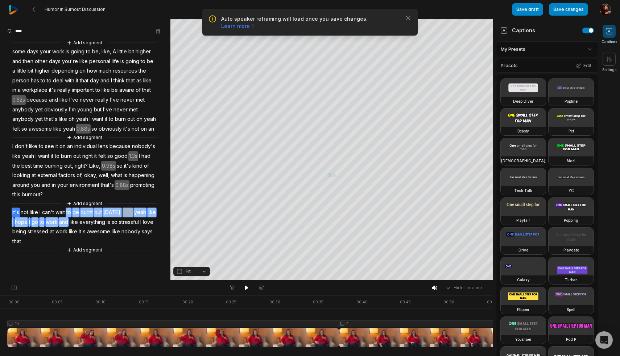
drag, startPoint x: 67, startPoint y: 216, endPoint x: 67, endPoint y: 220, distance: 4.4
click at [67, 219] on div "Add segment some days your work is going to be, like, A little bit higher and t…" at bounding box center [85, 146] width 171 height 215
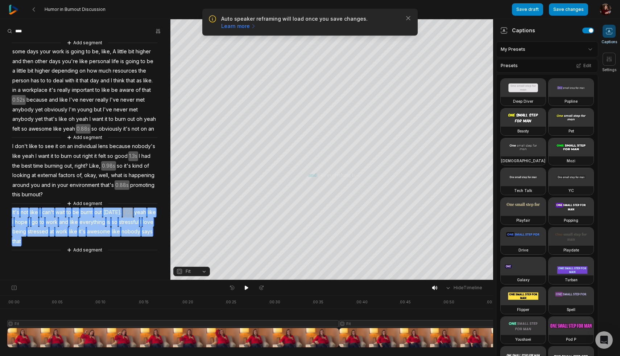
drag, startPoint x: 38, startPoint y: 239, endPoint x: 12, endPoint y: 212, distance: 37.5
click at [12, 212] on div "Add segment some days your work is going to be, like, A little bit higher and t…" at bounding box center [85, 146] width 171 height 215
copy div "It's not like I can't wait to be burnt out today. 1.12s yeah like I hope I go t…"
click at [161, 31] on button "button" at bounding box center [158, 31] width 10 height 10
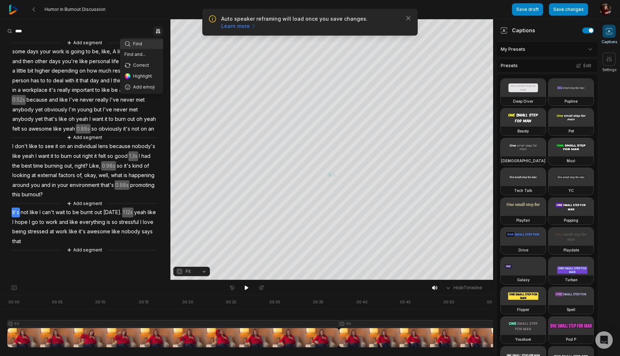
click at [158, 30] on icon "button" at bounding box center [158, 31] width 6 height 6
click at [89, 243] on div "Add segment some days your work is going to be, like, A little bit higher and t…" at bounding box center [85, 146] width 171 height 215
click at [75, 235] on span "like" at bounding box center [73, 232] width 10 height 10
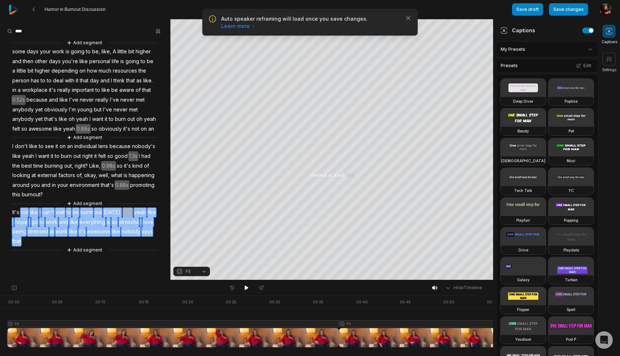
drag, startPoint x: 40, startPoint y: 241, endPoint x: 16, endPoint y: 212, distance: 37.4
click at [16, 212] on div "Add segment some days your work is going to be, like, A little bit higher and t…" at bounding box center [85, 146] width 171 height 215
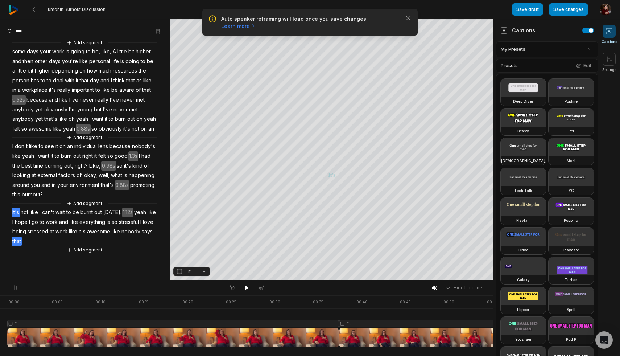
click at [34, 238] on div "Add segment some days your work is going to be, like, A little bit higher and t…" at bounding box center [85, 146] width 171 height 215
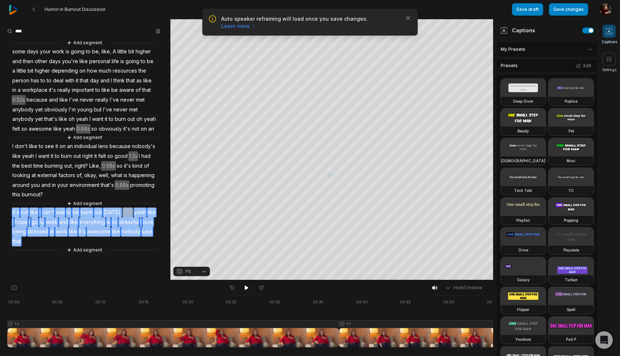
drag, startPoint x: 33, startPoint y: 243, endPoint x: 9, endPoint y: 212, distance: 39.0
click at [9, 212] on div "Add segment some days your work is going to be, like, A little bit higher and t…" at bounding box center [85, 146] width 171 height 215
click at [23, 209] on span "not" at bounding box center [24, 213] width 9 height 10
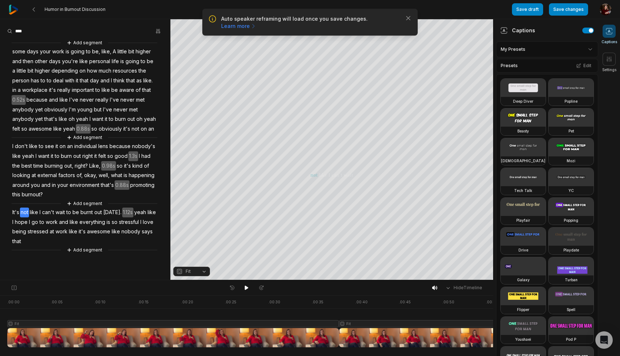
click at [15, 210] on span "It's" at bounding box center [16, 213] width 8 height 10
click at [32, 136] on button "Set as start" at bounding box center [24, 134] width 49 height 9
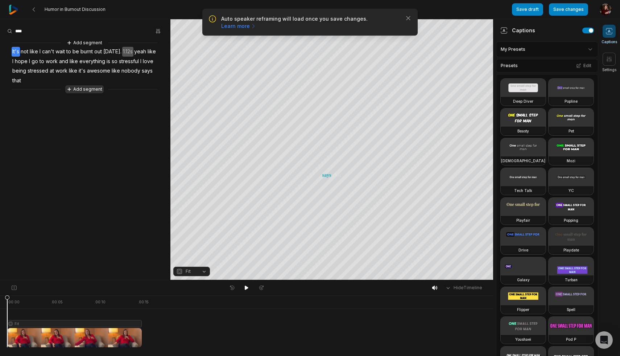
click at [78, 92] on button "Add segment" at bounding box center [84, 89] width 38 height 8
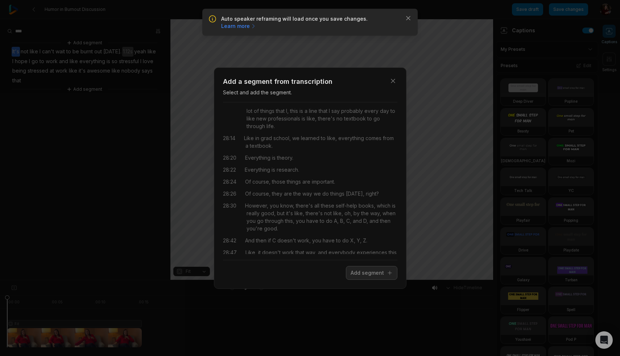
scroll to position [14, 0]
click at [111, 136] on div "Close Add a segment from transcription Select and add the segment. 27:50 um and…" at bounding box center [310, 178] width 620 height 356
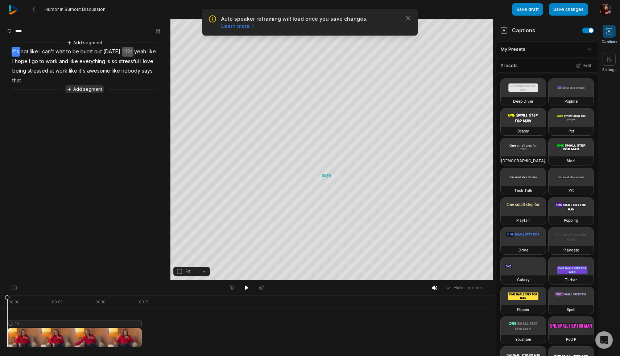
click at [94, 92] on button "Add segment" at bounding box center [84, 89] width 38 height 8
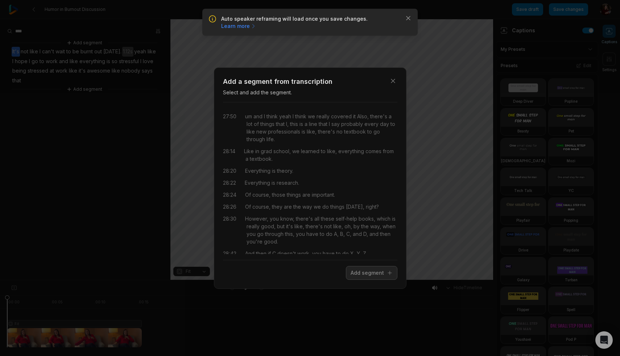
click at [145, 148] on div "Close Add a segment from transcription Select and add the segment. 27:50 um and…" at bounding box center [310, 178] width 620 height 356
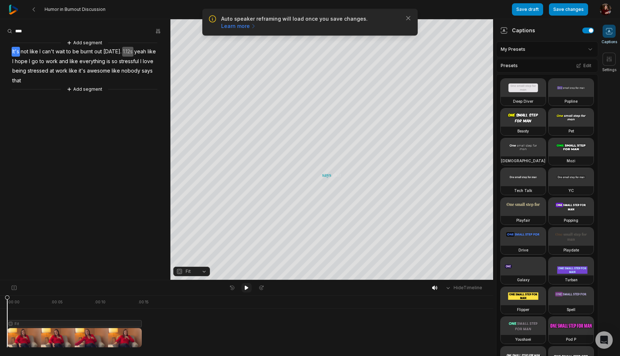
click at [245, 288] on icon at bounding box center [247, 288] width 6 height 6
drag, startPoint x: 157, startPoint y: 52, endPoint x: 121, endPoint y: 51, distance: 36.7
click at [121, 51] on div "Add segment It's not like I can't wait to be burnt out today. 1.12s yeah like I…" at bounding box center [85, 66] width 171 height 54
click at [162, 75] on button "Remove video" at bounding box center [146, 79] width 47 height 9
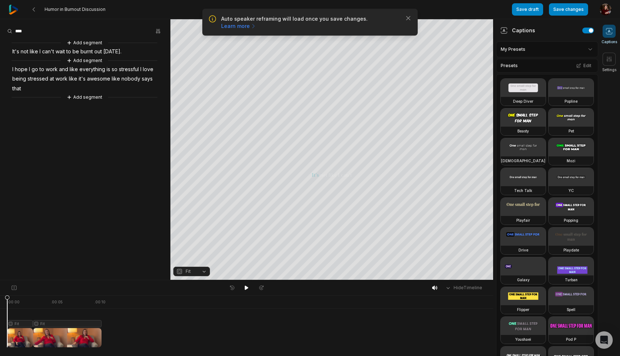
drag, startPoint x: 100, startPoint y: 298, endPoint x: 1, endPoint y: 289, distance: 98.7
click at [0, 289] on div "Hide Timeline . 00:00 . 00:05 . 00:10 Fit Fit" at bounding box center [246, 318] width 493 height 76
click at [245, 289] on icon at bounding box center [247, 288] width 4 height 4
click at [248, 290] on icon at bounding box center [247, 288] width 6 height 6
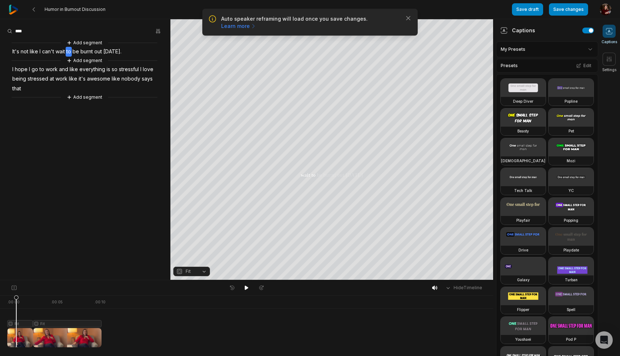
click at [151, 344] on div at bounding box center [246, 337] width 479 height 19
click at [93, 97] on button "Add segment" at bounding box center [84, 97] width 38 height 8
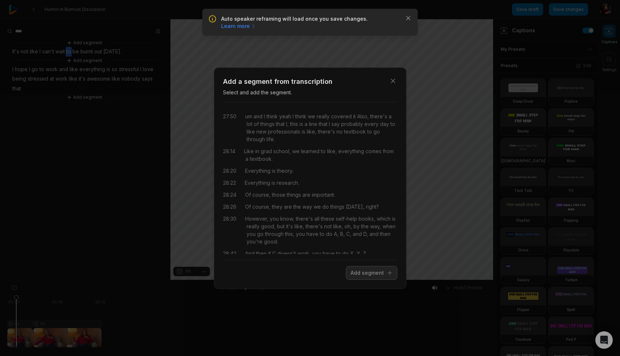
click at [430, 125] on div "Close Add a segment from transcription Select and add the segment. 27:50 um and…" at bounding box center [310, 178] width 620 height 356
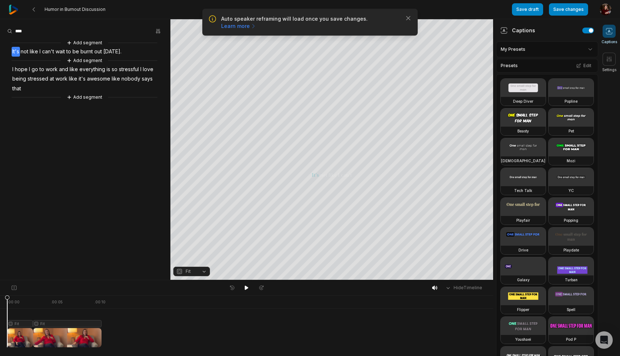
click at [0, 298] on div ". 00:00 . 00:05 . 00:10 Fit Fit" at bounding box center [246, 325] width 493 height 61
click at [71, 41] on icon at bounding box center [69, 42] width 5 height 5
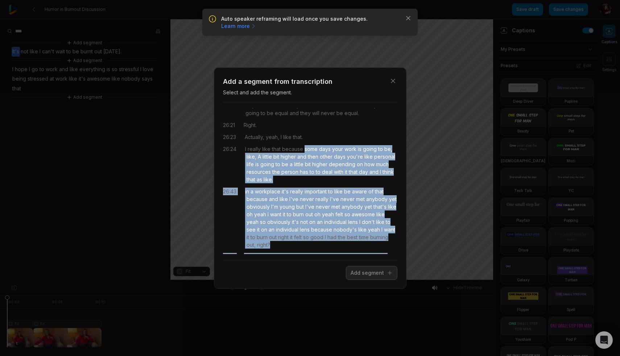
scroll to position [4474, 0]
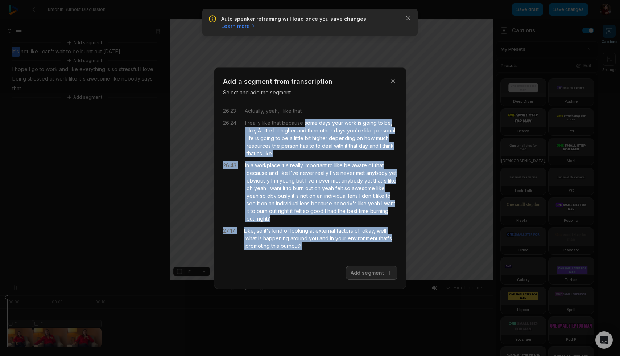
drag, startPoint x: 305, startPoint y: 175, endPoint x: 393, endPoint y: 244, distance: 111.9
click at [393, 244] on div "00:00 it's just gonna run the whole time and i just chop it up so it's not like…" at bounding box center [310, 181] width 175 height 146
click at [372, 274] on button "Add segment" at bounding box center [372, 273] width 52 height 14
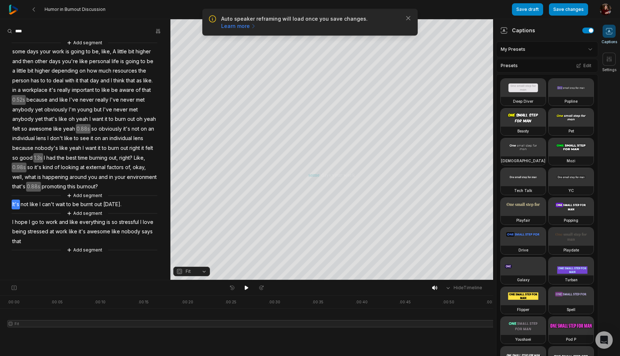
scroll to position [0, 0]
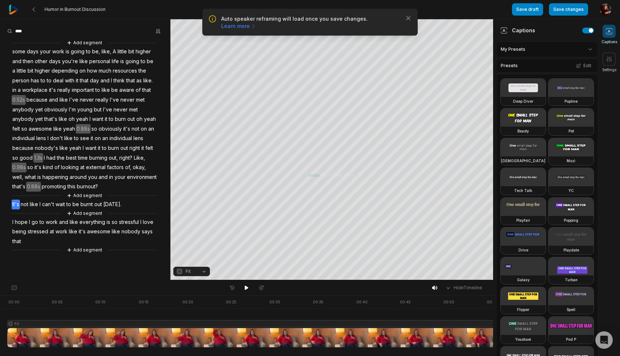
click at [24, 51] on span "some" at bounding box center [19, 52] width 15 height 10
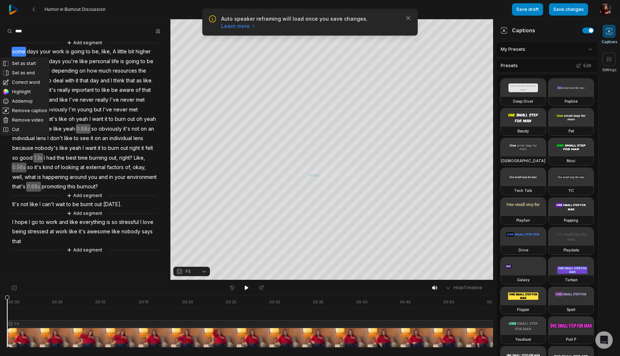
click at [19, 48] on span "some" at bounding box center [19, 52] width 15 height 10
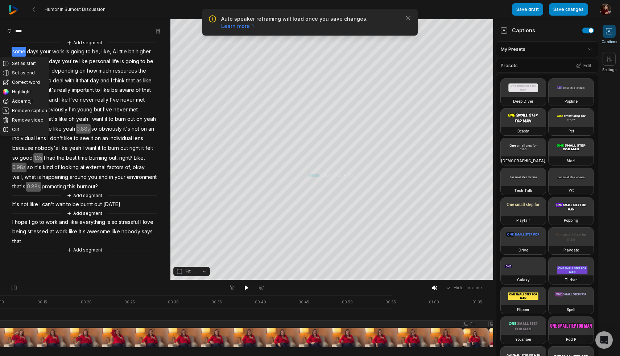
scroll to position [0, 166]
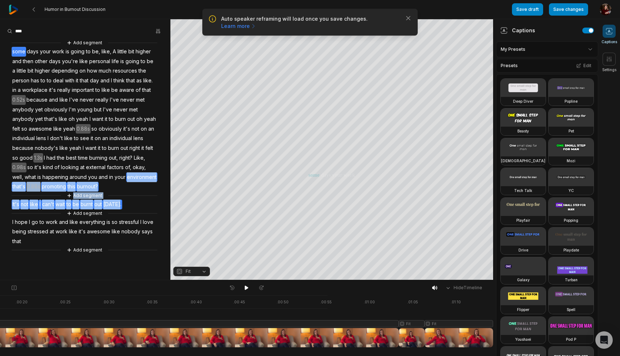
drag, startPoint x: 140, startPoint y: 204, endPoint x: 142, endPoint y: 179, distance: 25.5
click at [143, 179] on div "Add segment some days your work is going to be, like, A little bit higher and t…" at bounding box center [85, 146] width 171 height 215
click at [612, 62] on icon at bounding box center [609, 59] width 7 height 7
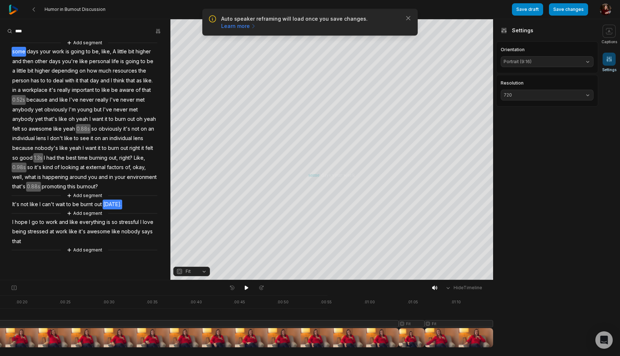
click at [155, 200] on div "Add segment some days your work is going to be, like, A little bit higher and t…" at bounding box center [85, 146] width 171 height 215
click at [147, 208] on div "Add segment some days your work is going to be, like, A little bit higher and t…" at bounding box center [85, 146] width 171 height 215
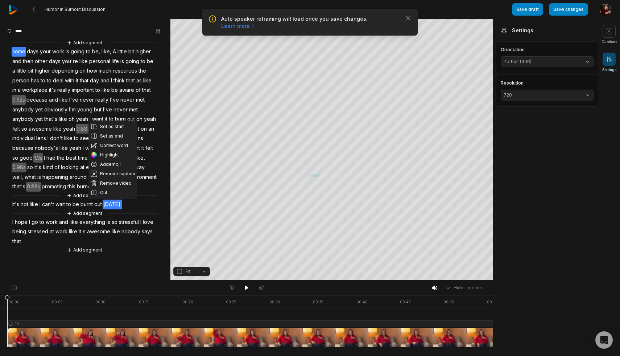
drag, startPoint x: 411, startPoint y: 337, endPoint x: 0, endPoint y: 300, distance: 413.1
click at [0, 300] on div ". 00:00 . 00:05 . 00:10 . 00:15 . 00:20 . 00:25 . 00:30 . 00:35 . 00:40 . 00:45…" at bounding box center [246, 325] width 493 height 61
drag, startPoint x: 138, startPoint y: 206, endPoint x: 99, endPoint y: 204, distance: 38.5
click at [99, 204] on div "Add segment some days your work is going to be, like, A little bit higher and t…" at bounding box center [85, 146] width 171 height 215
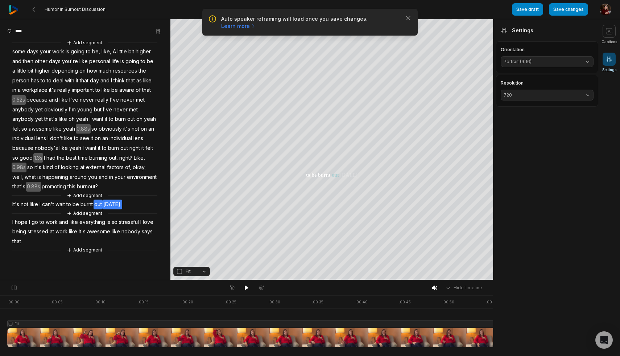
click at [139, 204] on div "Add segment some days your work is going to be, like, A little bit higher and t…" at bounding box center [85, 146] width 171 height 215
click at [451, 288] on icon at bounding box center [448, 287] width 7 height 7
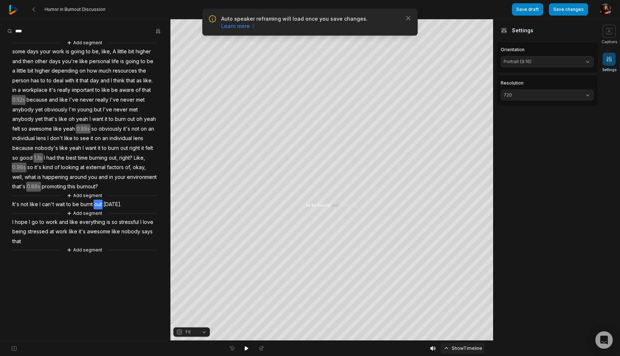
click at [457, 348] on button "Show Timeline" at bounding box center [463, 348] width 44 height 11
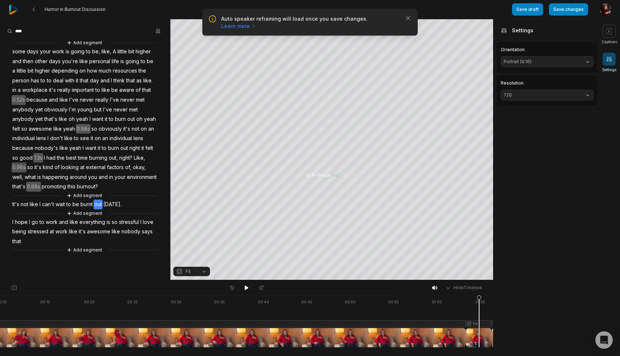
scroll to position [0, 166]
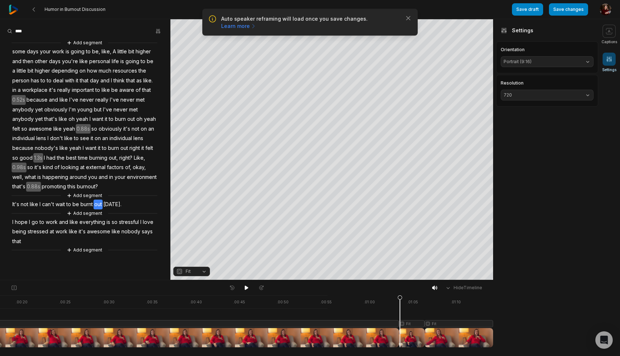
click at [400, 330] on div at bounding box center [167, 321] width 652 height 52
click at [109, 197] on div "Add segment" at bounding box center [85, 196] width 146 height 8
click at [89, 196] on button "Add segment" at bounding box center [84, 196] width 38 height 8
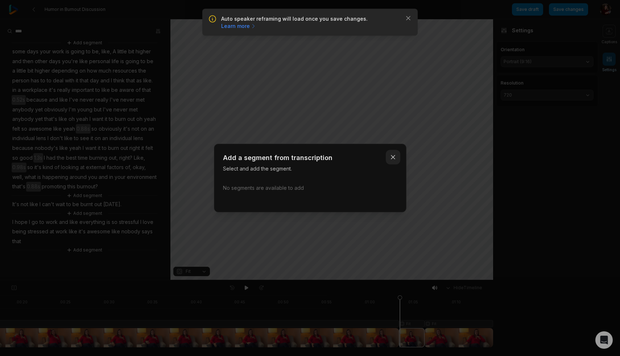
click at [392, 157] on icon "button" at bounding box center [393, 156] width 7 height 7
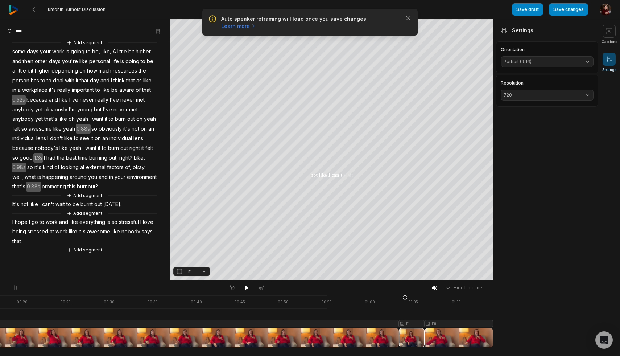
click at [405, 337] on div at bounding box center [167, 321] width 652 height 52
drag, startPoint x: 406, startPoint y: 300, endPoint x: 400, endPoint y: 301, distance: 6.6
click at [400, 301] on icon at bounding box center [400, 322] width 4 height 55
click at [412, 324] on div at bounding box center [167, 321] width 652 height 52
click at [406, 324] on div at bounding box center [167, 321] width 652 height 52
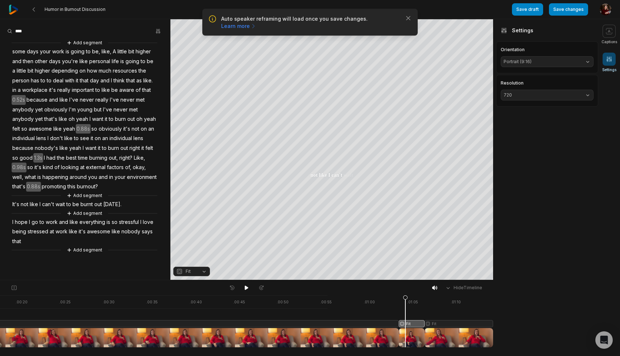
click at [405, 324] on icon at bounding box center [405, 321] width 5 height 52
drag, startPoint x: 121, startPoint y: 205, endPoint x: 6, endPoint y: 205, distance: 115.0
click at [7, 205] on div "Add segment some days your work is going to be, like, A little bit higher and t…" at bounding box center [85, 146] width 171 height 215
click at [129, 202] on div "Add segment some days your work is going to be, like, A little bit higher and t…" at bounding box center [85, 146] width 171 height 215
click at [160, 29] on icon "button" at bounding box center [158, 31] width 6 height 6
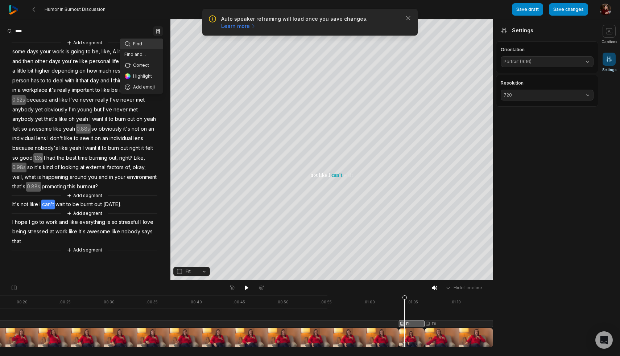
click at [147, 189] on aside "Find Find and... Correct Highlight Add emoji Add segment some days your work is…" at bounding box center [85, 149] width 171 height 261
click at [133, 180] on div "Add segment some days your work is going to be, like, A little bit higher and t…" at bounding box center [85, 146] width 171 height 215
click at [124, 202] on div "Add segment some days your work is going to be, like, A little bit higher and t…" at bounding box center [85, 146] width 171 height 215
click at [15, 201] on span "It's" at bounding box center [16, 205] width 8 height 10
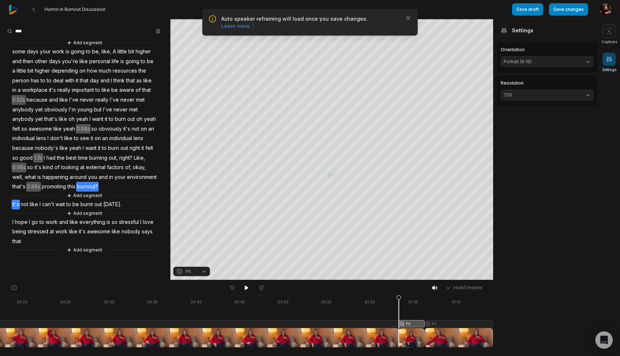
click at [137, 189] on div "Add segment some days your work is going to be, like, A little bit higher and t…" at bounding box center [85, 146] width 171 height 215
click at [137, 189] on div "Set as start Set as end Correct word Highlight Add emoji Remove caption Remove …" at bounding box center [85, 146] width 171 height 215
click at [132, 175] on button "Cut" at bounding box center [121, 174] width 49 height 9
click at [137, 189] on div "Add segment some days your work is going to be, like, A little bit higher and t…" at bounding box center [85, 146] width 171 height 215
click at [411, 324] on div at bounding box center [167, 321] width 652 height 52
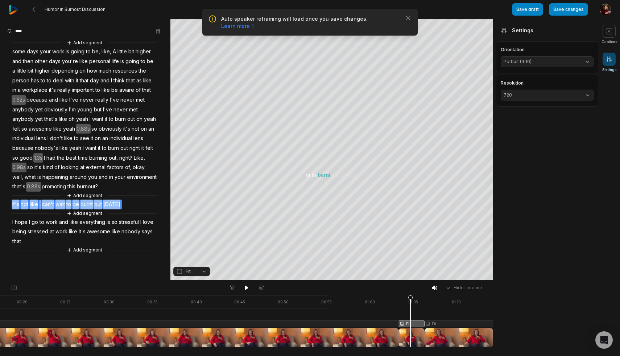
drag, startPoint x: 138, startPoint y: 205, endPoint x: 8, endPoint y: 204, distance: 129.9
click at [8, 204] on div "Add segment some days your work is going to be, like, A little bit higher and t…" at bounding box center [85, 146] width 171 height 215
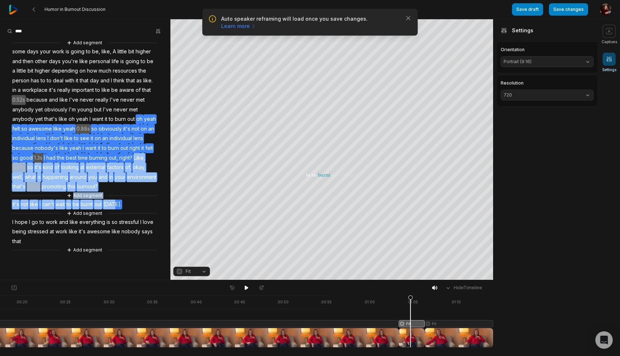
drag, startPoint x: 115, startPoint y: 205, endPoint x: 133, endPoint y: 155, distance: 53.5
click at [133, 155] on div "Add segment some days your work is going to be, like, A little bit higher and t…" at bounding box center [85, 146] width 171 height 215
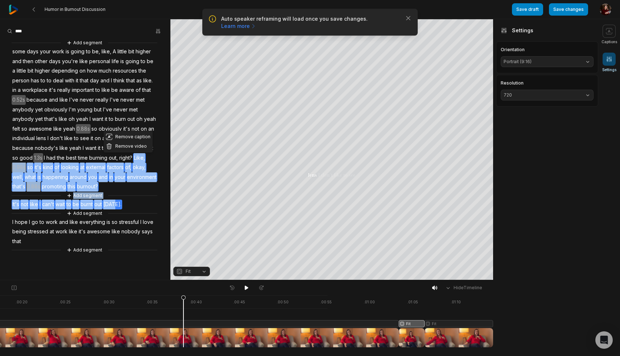
drag, startPoint x: 415, startPoint y: 338, endPoint x: 185, endPoint y: 317, distance: 231.4
click at [185, 317] on div at bounding box center [167, 321] width 652 height 52
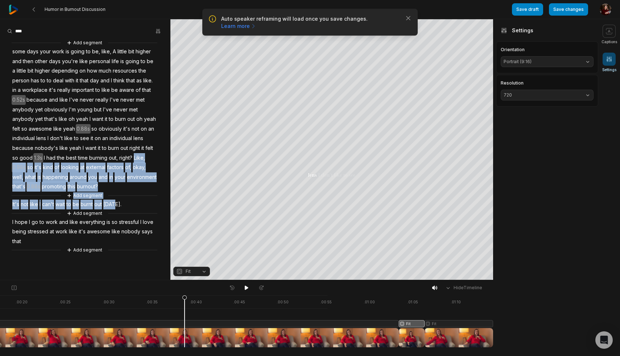
scroll to position [0, 165]
drag, startPoint x: 415, startPoint y: 322, endPoint x: 0, endPoint y: 302, distance: 415.2
click at [0, 302] on div at bounding box center [168, 321] width 652 height 52
click at [402, 320] on div at bounding box center [168, 321] width 652 height 52
click at [400, 321] on icon at bounding box center [401, 322] width 4 height 55
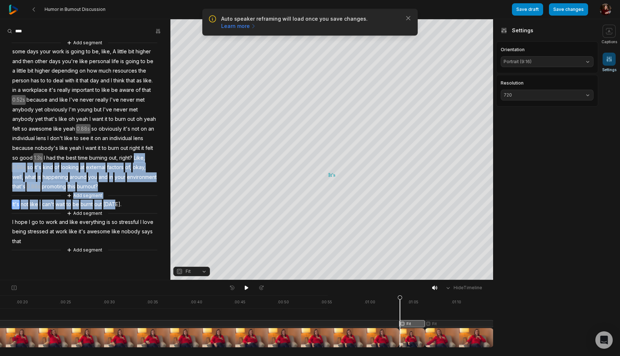
click at [144, 190] on div "Add segment some days your work is going to be, like, A little bit higher and t…" at bounding box center [85, 146] width 171 height 215
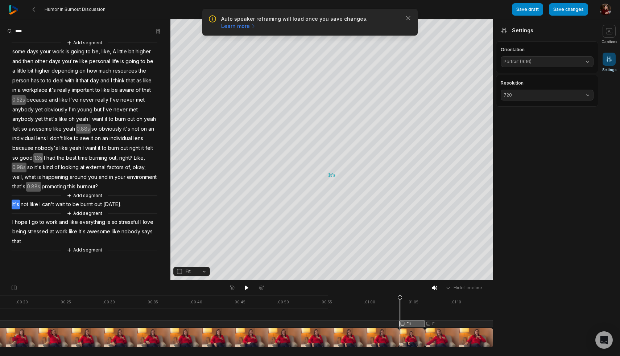
click at [139, 189] on div "Add segment some days your work is going to be, like, A little bit higher and t…" at bounding box center [85, 146] width 171 height 215
click at [107, 175] on button "Cut" at bounding box center [121, 174] width 49 height 9
click at [135, 208] on div "Add segment some days your work is going to be, like, A little bit higher and t…" at bounding box center [85, 146] width 171 height 215
click at [408, 18] on icon "button" at bounding box center [408, 18] width 7 height 7
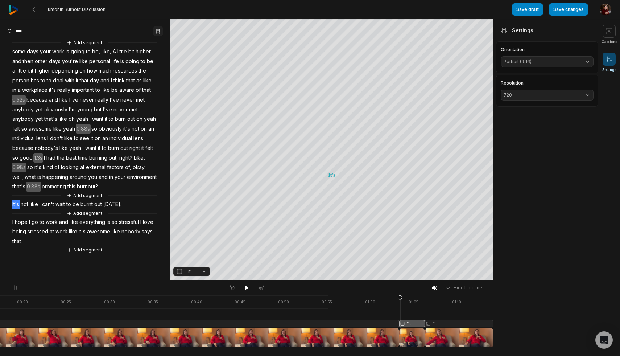
click at [158, 30] on icon "button" at bounding box center [157, 31] width 1 height 5
click at [158, 28] on button "button" at bounding box center [158, 31] width 10 height 10
click at [610, 59] on icon at bounding box center [609, 59] width 7 height 7
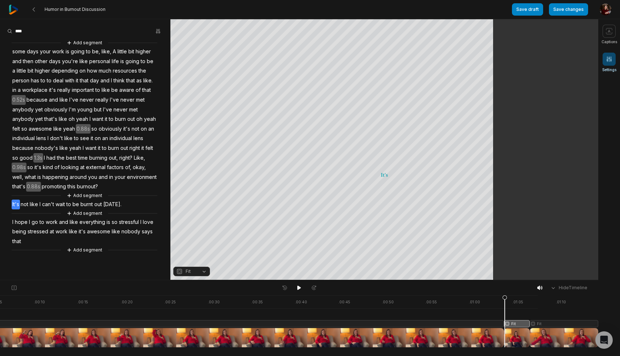
scroll to position [0, 61]
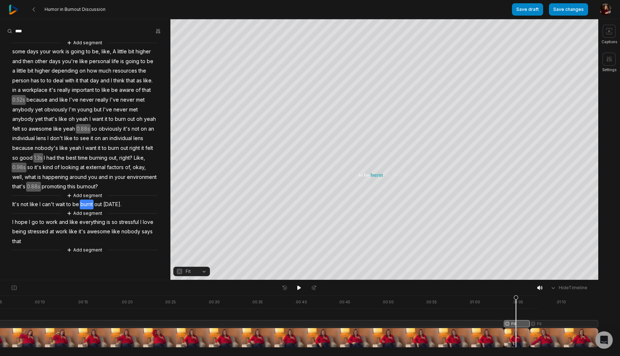
drag, startPoint x: 521, startPoint y: 322, endPoint x: 516, endPoint y: 320, distance: 5.4
click at [516, 319] on div at bounding box center [273, 321] width 652 height 52
drag, startPoint x: 509, startPoint y: 322, endPoint x: 509, endPoint y: 303, distance: 19.2
click at [509, 301] on div at bounding box center [273, 321] width 652 height 52
drag, startPoint x: 509, startPoint y: 324, endPoint x: 516, endPoint y: 323, distance: 7.3
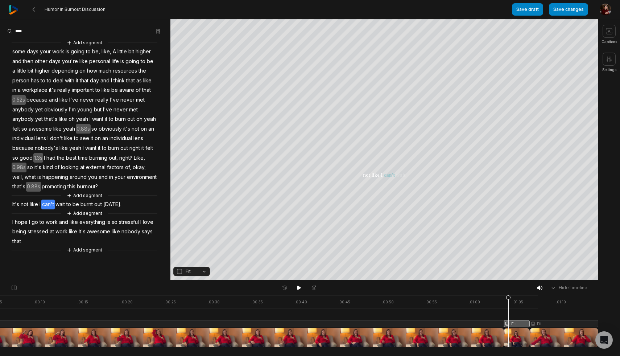
click at [516, 356] on div at bounding box center [310, 356] width 620 height 0
click at [513, 325] on div at bounding box center [273, 321] width 652 height 52
click at [513, 325] on icon at bounding box center [513, 321] width 5 height 52
click at [519, 324] on div at bounding box center [273, 321] width 652 height 52
click at [562, 11] on button "Save changes" at bounding box center [568, 9] width 39 height 12
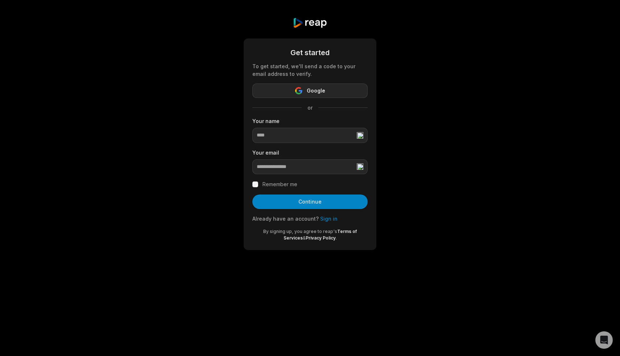
click at [347, 95] on button "Google" at bounding box center [310, 90] width 115 height 15
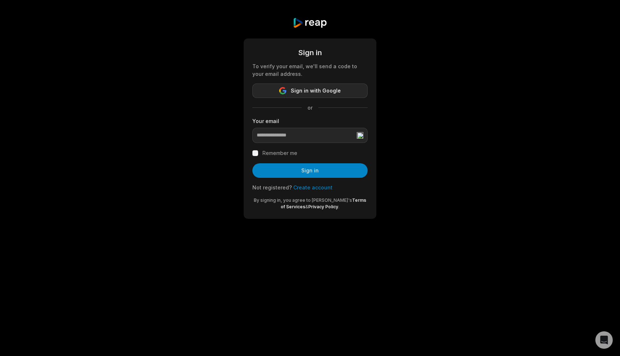
click at [296, 87] on span "Sign in with Google" at bounding box center [316, 90] width 50 height 9
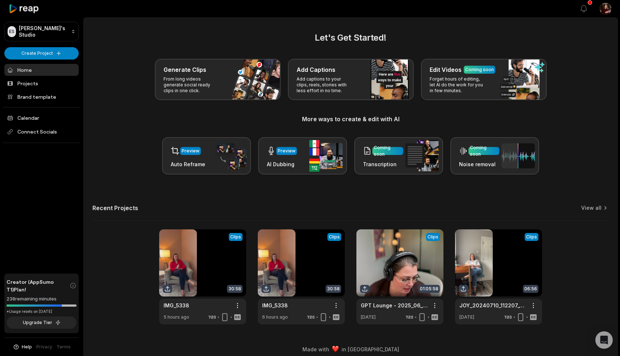
scroll to position [6, 0]
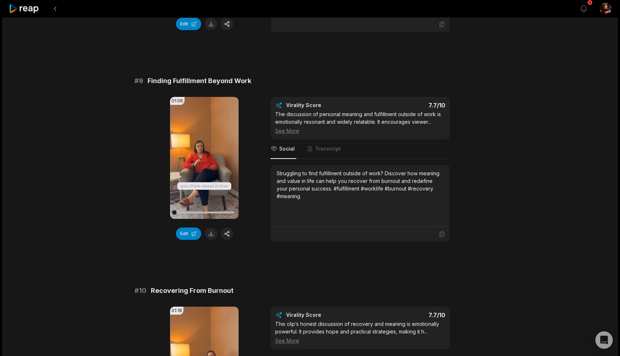
scroll to position [1879, 0]
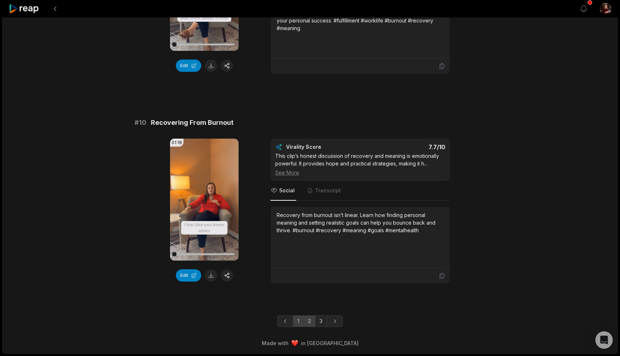
click at [309, 321] on link "2" at bounding box center [310, 321] width 12 height 12
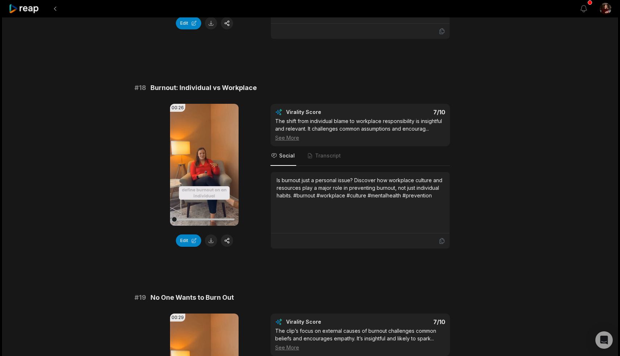
scroll to position [1494, 0]
click at [187, 241] on button "Edit" at bounding box center [188, 241] width 25 height 12
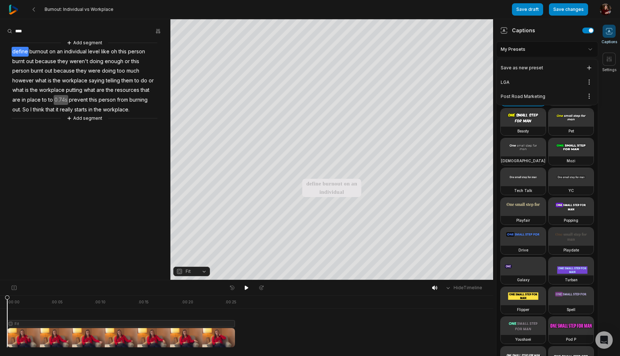
click at [591, 47] on html "Burnout: Individual vs Workplace Save draft Save changes Open user menu Caption…" at bounding box center [310, 178] width 620 height 356
click at [512, 83] on div "LGA Open options" at bounding box center [547, 82] width 99 height 14
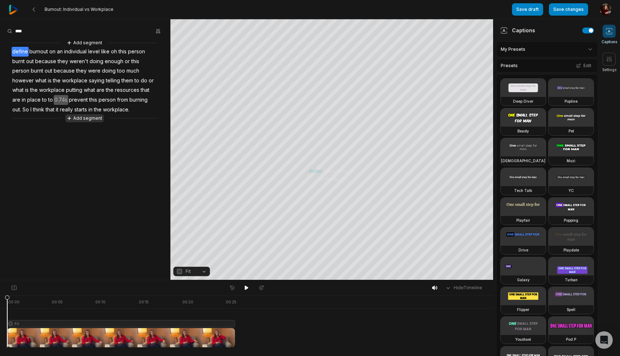
click at [83, 116] on button "Add segment" at bounding box center [84, 118] width 38 height 8
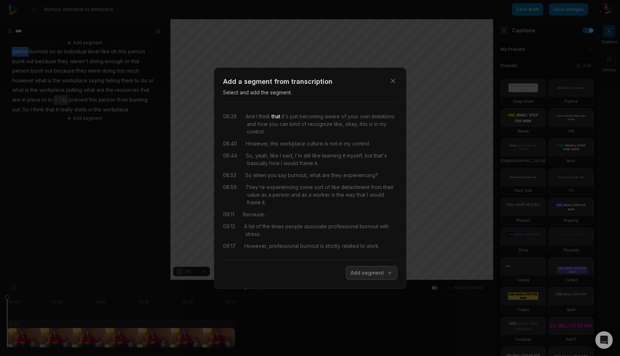
drag, startPoint x: 256, startPoint y: 114, endPoint x: 272, endPoint y: 115, distance: 16.3
click at [274, 115] on div "And I think that it's just becoming aware of your own limitations and how you c…" at bounding box center [322, 123] width 152 height 23
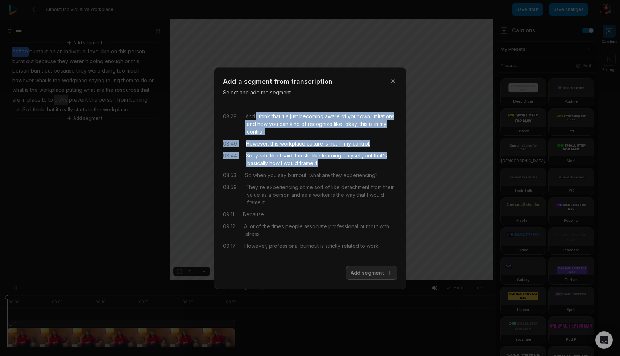
drag, startPoint x: 256, startPoint y: 115, endPoint x: 389, endPoint y: 161, distance: 141.0
click at [389, 161] on div "08:29 And I think that it's just becoming aware of your own limitations and how…" at bounding box center [310, 181] width 175 height 146
click at [365, 272] on button "Add segment" at bounding box center [372, 273] width 52 height 14
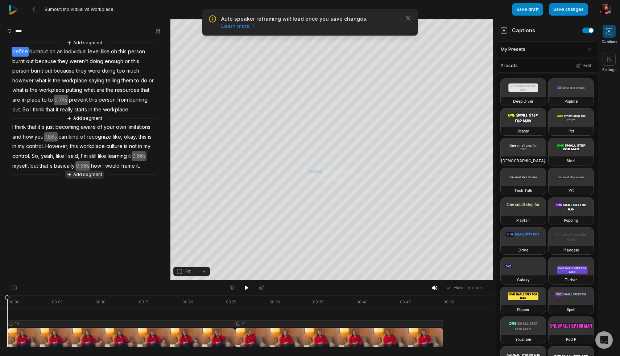
click at [99, 176] on button "Add segment" at bounding box center [84, 175] width 38 height 8
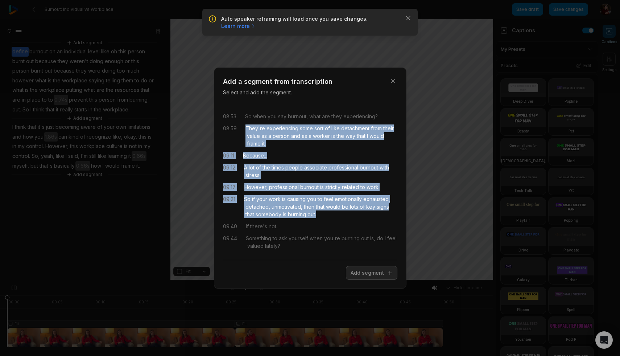
drag, startPoint x: 247, startPoint y: 127, endPoint x: 373, endPoint y: 216, distance: 154.2
click at [373, 216] on div "08:53 So when you say burnout, what are they experiencing? 08:59 They're experi…" at bounding box center [310, 181] width 175 height 146
click at [360, 271] on button "Add segment" at bounding box center [372, 273] width 52 height 14
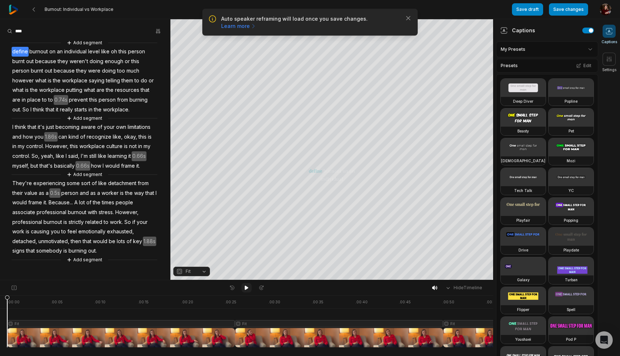
click at [246, 288] on icon at bounding box center [247, 288] width 4 height 4
click at [246, 288] on icon at bounding box center [247, 288] width 6 height 6
click at [77, 44] on button "Add segment" at bounding box center [84, 43] width 38 height 8
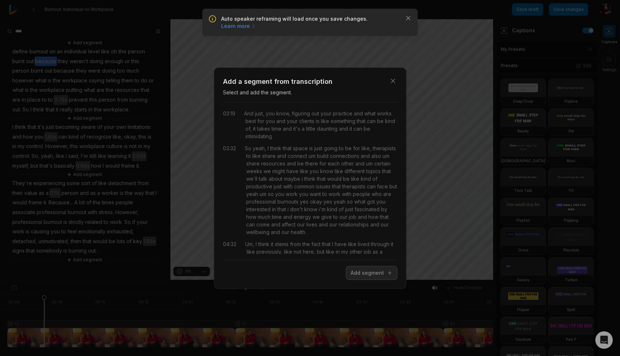
scroll to position [462, 0]
click at [22, 52] on div "Close Add a segment from transcription Select and add the segment. 00:00 it's j…" at bounding box center [310, 178] width 620 height 356
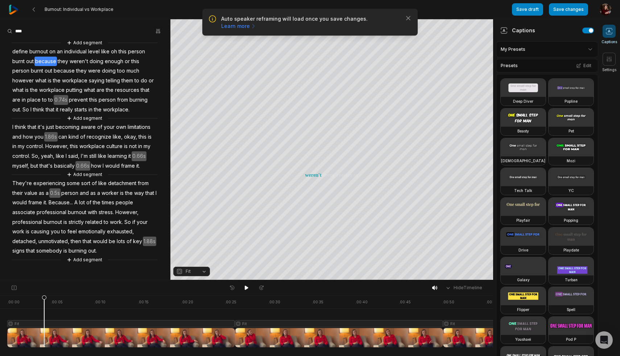
scroll to position [0, 0]
click at [13, 51] on span "define" at bounding box center [20, 52] width 17 height 10
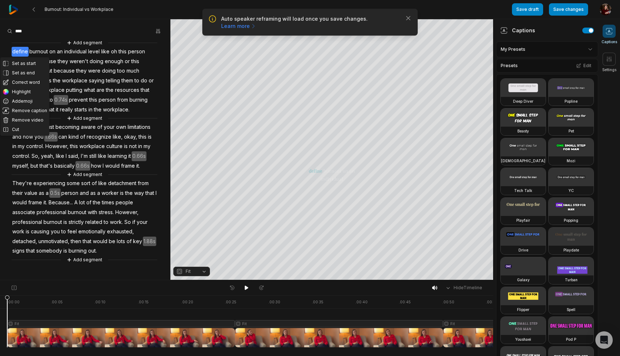
click at [15, 50] on span "define" at bounding box center [20, 52] width 17 height 10
click at [76, 40] on button "Add segment" at bounding box center [84, 43] width 38 height 8
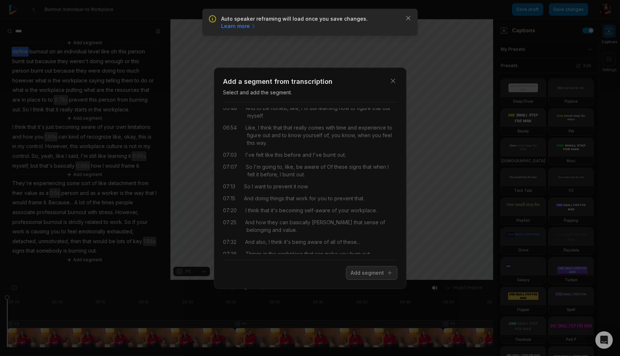
scroll to position [1070, 0]
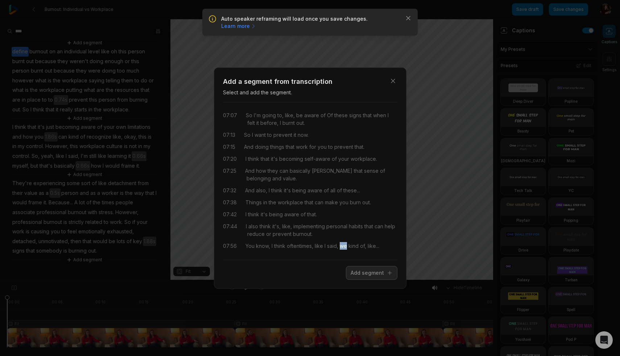
drag, startPoint x: 340, startPoint y: 246, endPoint x: 346, endPoint y: 243, distance: 6.5
click at [346, 243] on span "we" at bounding box center [343, 246] width 9 height 8
click at [365, 274] on button "Add segment" at bounding box center [372, 273] width 52 height 14
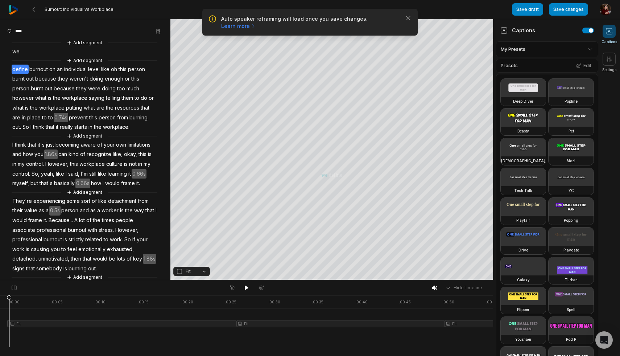
scroll to position [0, 0]
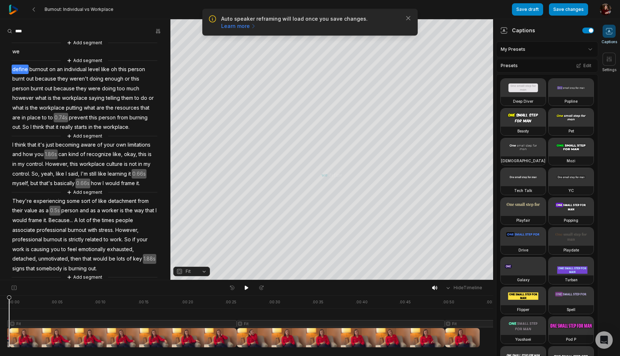
click at [24, 52] on div "Add segment we Add segment define burnout on an individual level like oh this p…" at bounding box center [85, 160] width 171 height 242
click at [17, 52] on span "we" at bounding box center [16, 52] width 9 height 10
click at [15, 51] on span "we" at bounding box center [16, 52] width 9 height 10
click at [34, 55] on div "Add segment we Add segment define burnout on an individual level like oh this p…" at bounding box center [85, 160] width 171 height 242
click at [11, 54] on div "Add segment we Add segment define burnout on an individual level like oh this p…" at bounding box center [85, 160] width 171 height 242
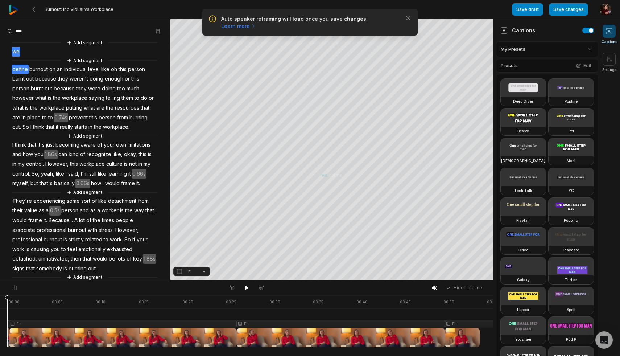
click at [17, 49] on span "we" at bounding box center [16, 52] width 9 height 10
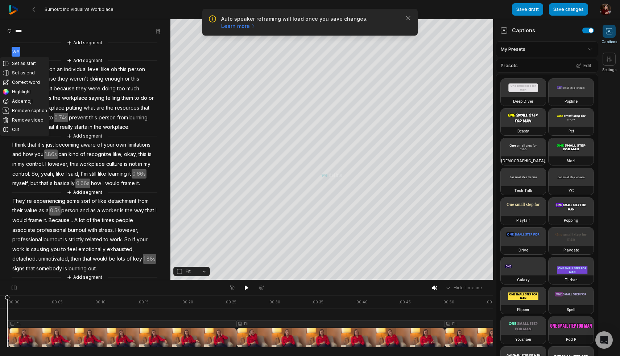
click at [52, 152] on span "1.86s" at bounding box center [50, 154] width 13 height 10
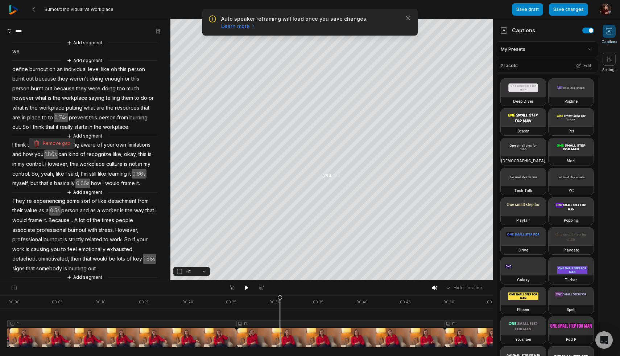
click at [56, 143] on button "Remove gap" at bounding box center [52, 143] width 46 height 11
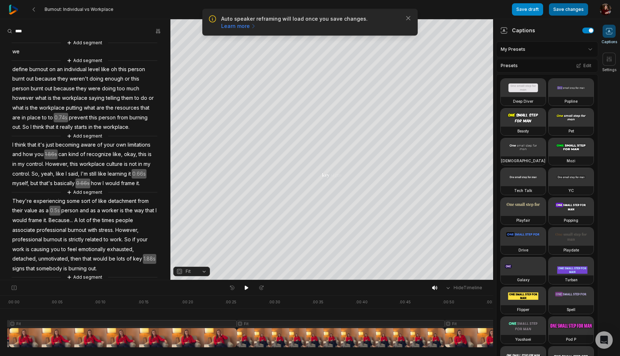
click at [575, 10] on button "Save changes" at bounding box center [568, 9] width 39 height 12
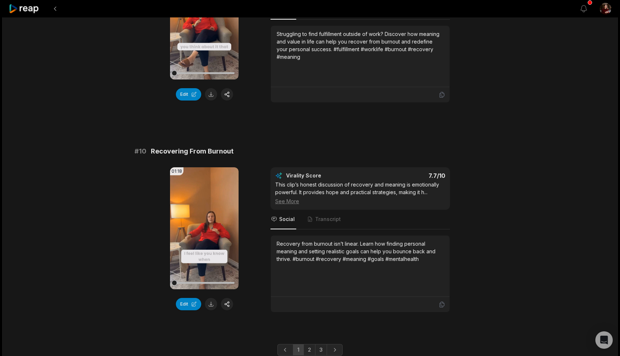
scroll to position [1851, 0]
